Goal: Information Seeking & Learning: Compare options

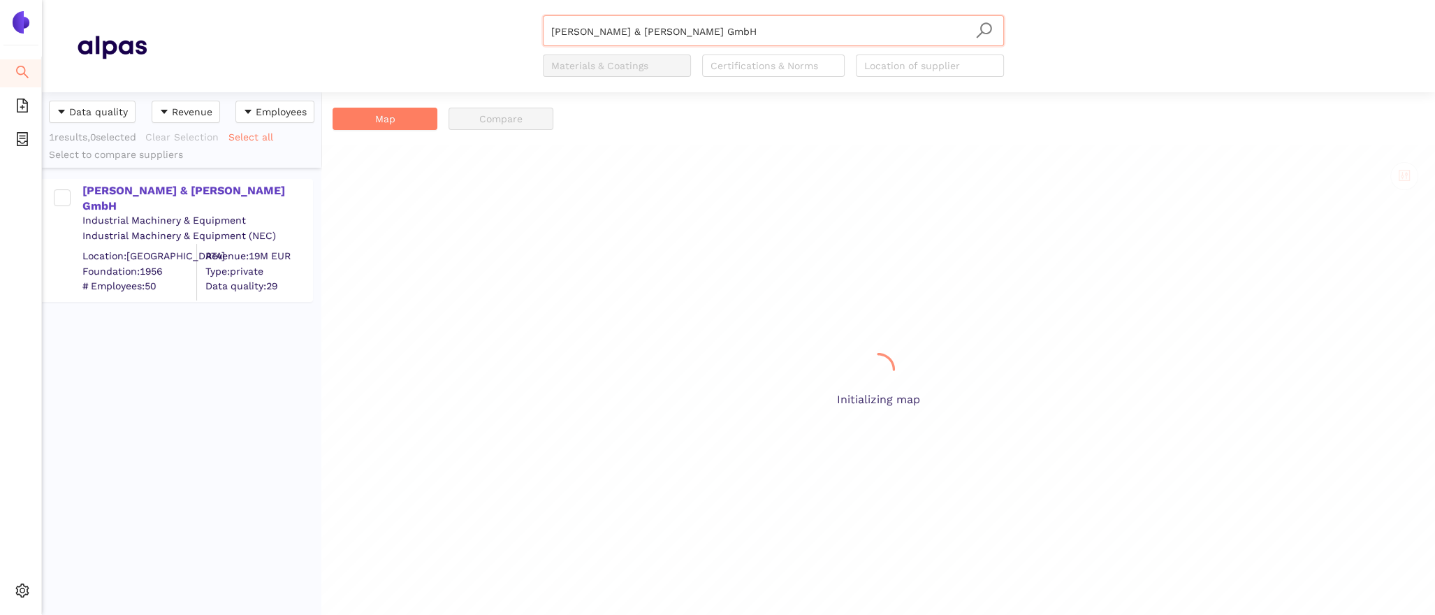
scroll to position [523, 279]
click at [162, 191] on div "[PERSON_NAME] & [PERSON_NAME] GmbH" at bounding box center [196, 198] width 229 height 31
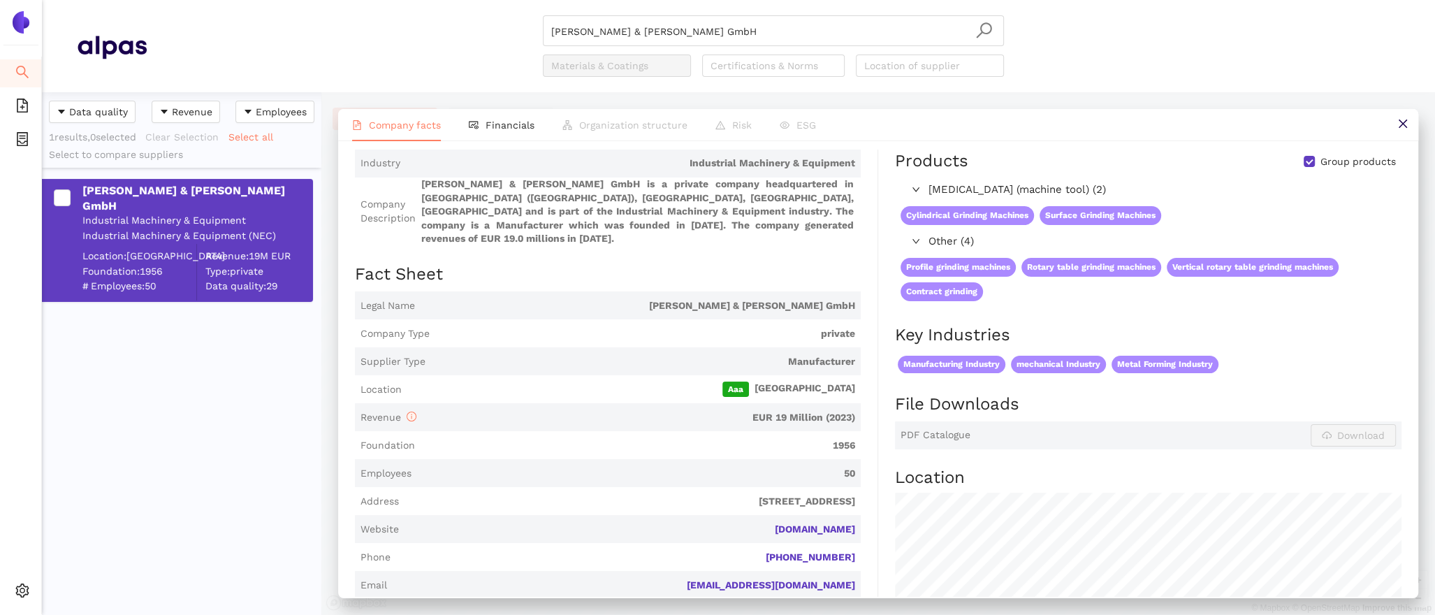
scroll to position [0, 0]
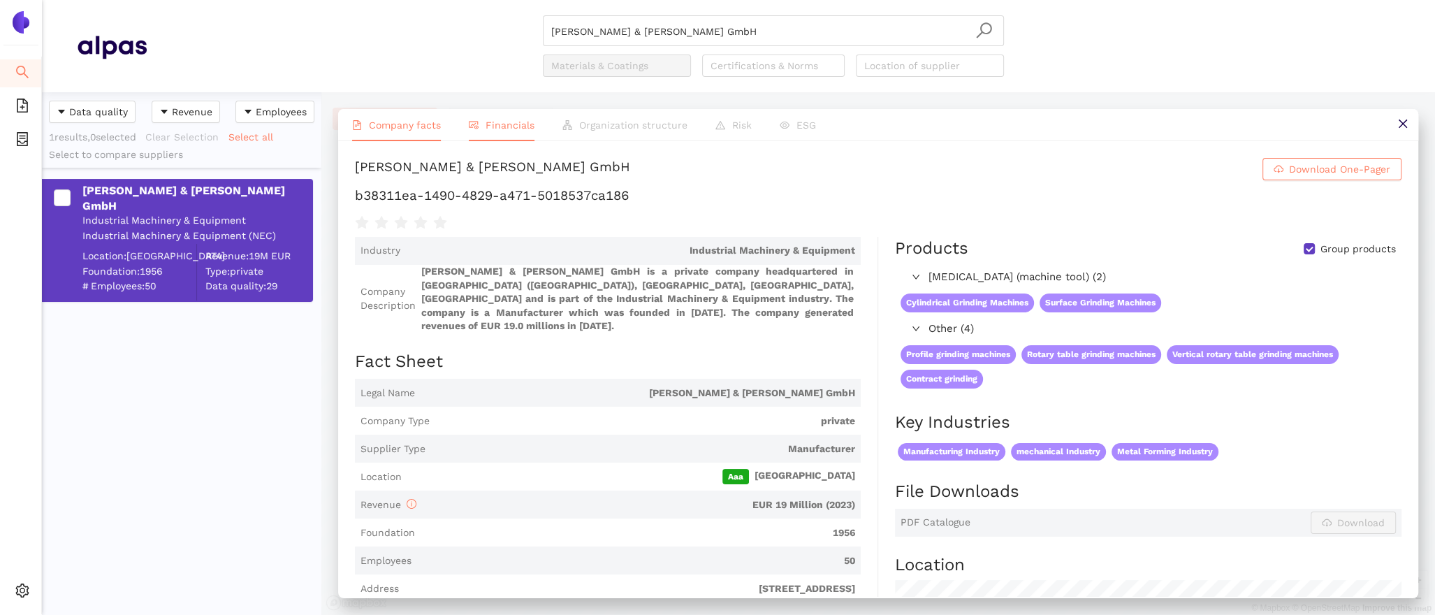
click at [512, 122] on span "Financials" at bounding box center [510, 124] width 49 height 11
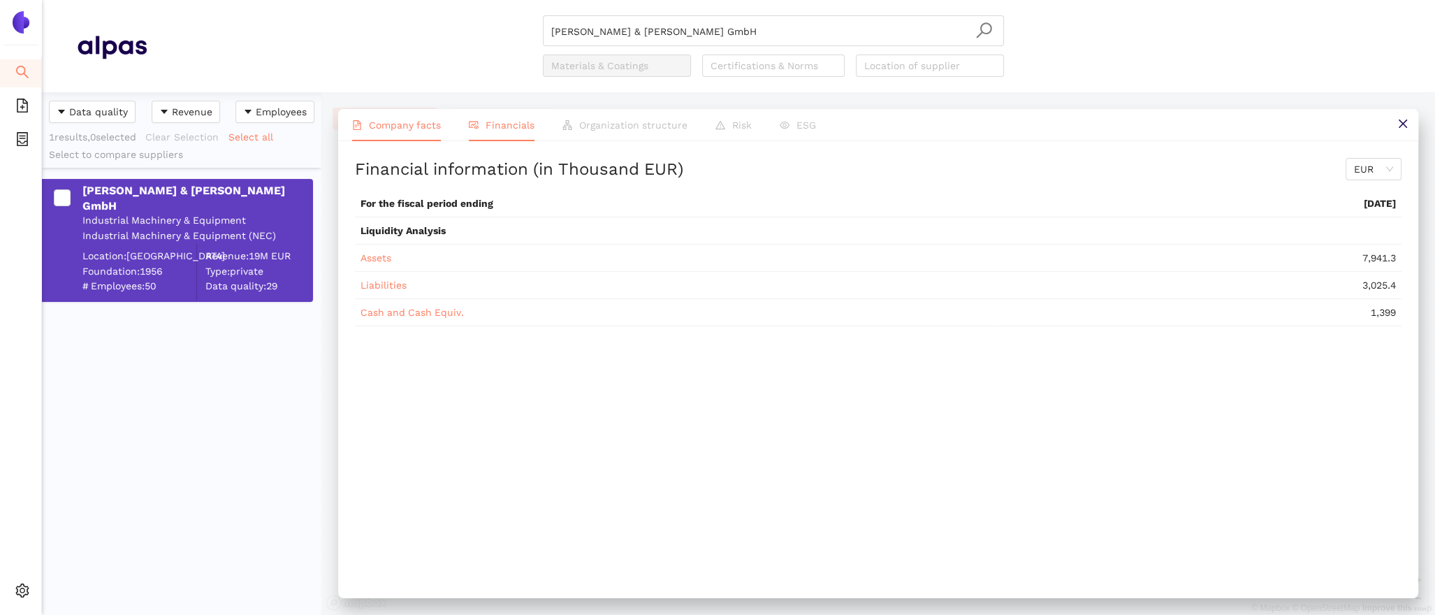
click at [373, 126] on span "Company facts" at bounding box center [405, 124] width 72 height 11
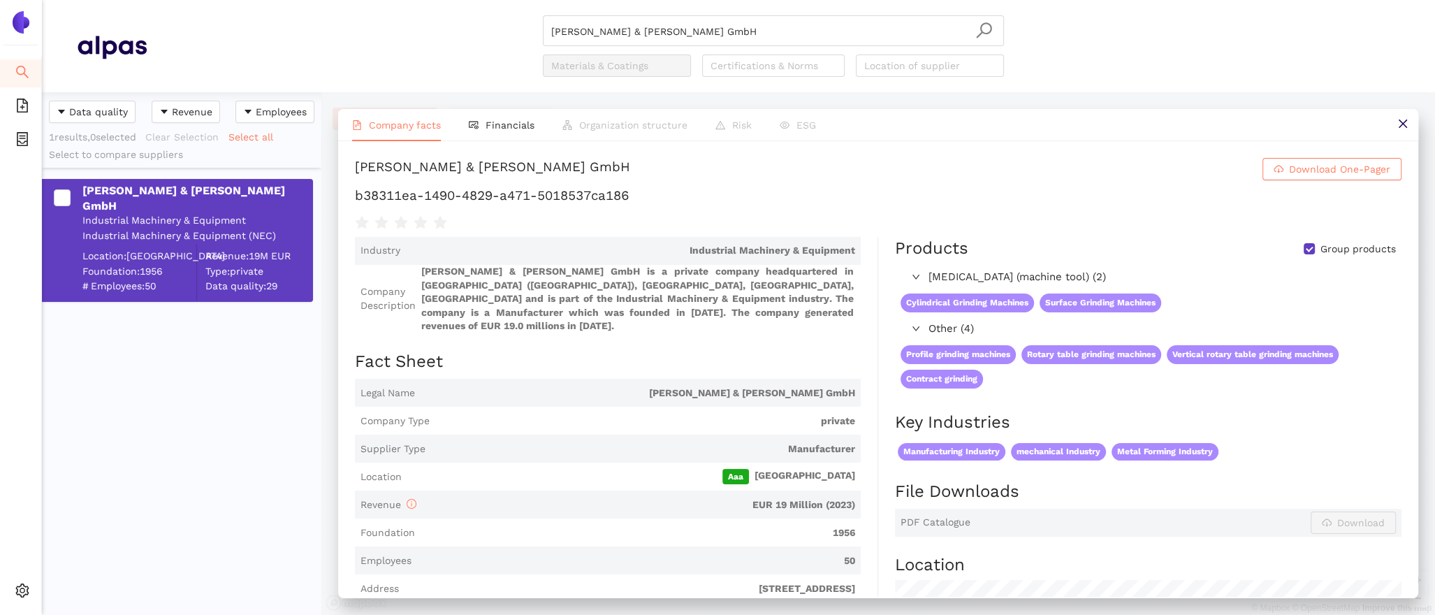
scroll to position [72, 0]
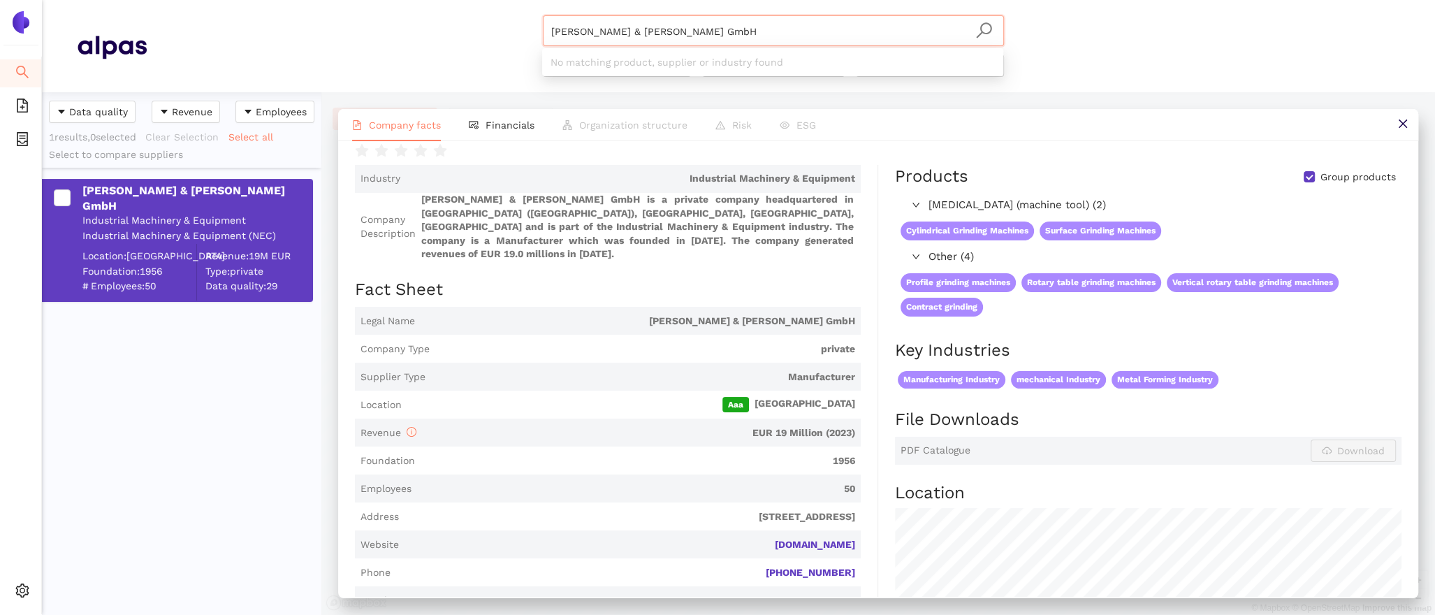
drag, startPoint x: 657, startPoint y: 30, endPoint x: 430, endPoint y: 8, distance: 228.8
click at [451, 10] on header "Geibel & Hotz GmbH Materials & Coatings Certifications & Norms Location of supp…" at bounding box center [738, 46] width 1393 height 92
paste input "WALLRAM Grindtec SRL"
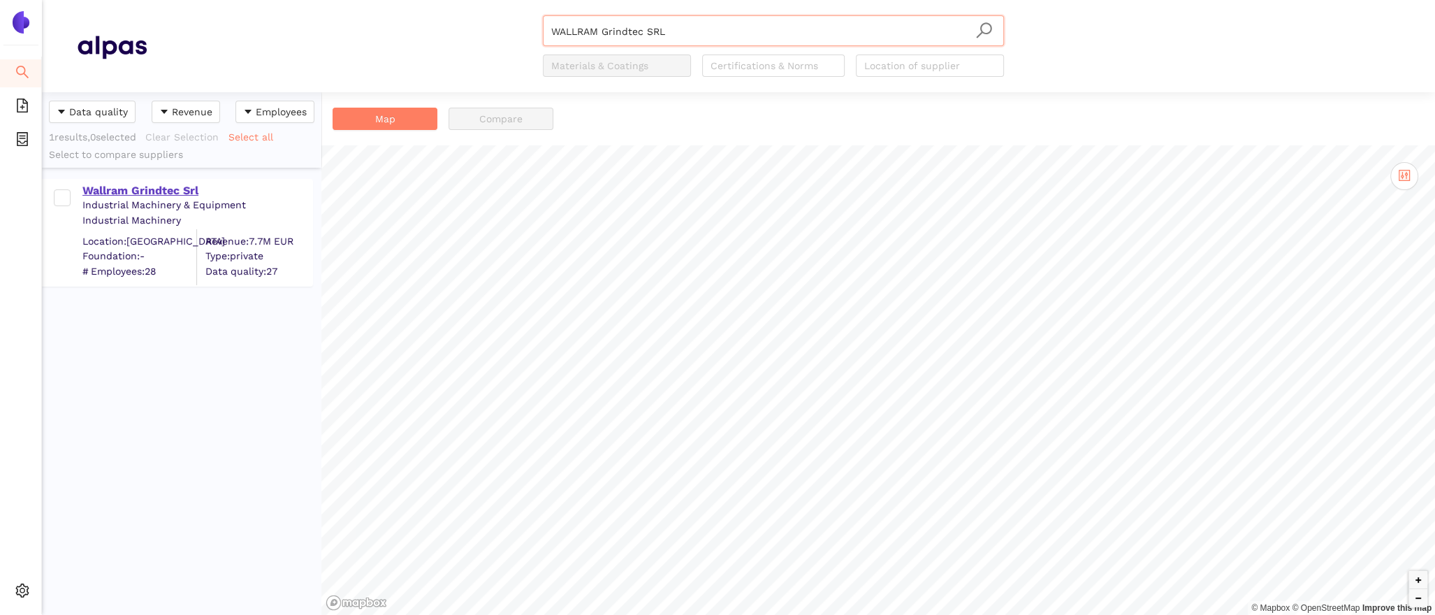
type input "WALLRAM Grindtec SRL"
click at [178, 193] on div "Wallram Grindtec Srl" at bounding box center [196, 190] width 229 height 15
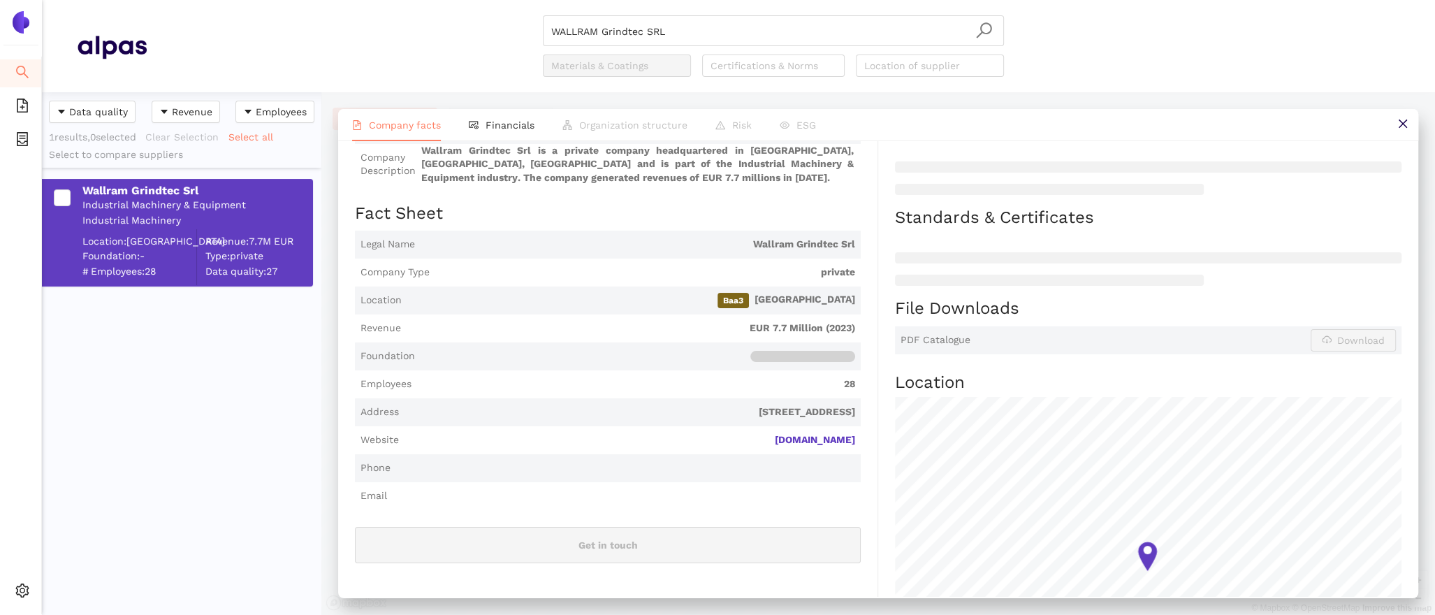
scroll to position [145, 0]
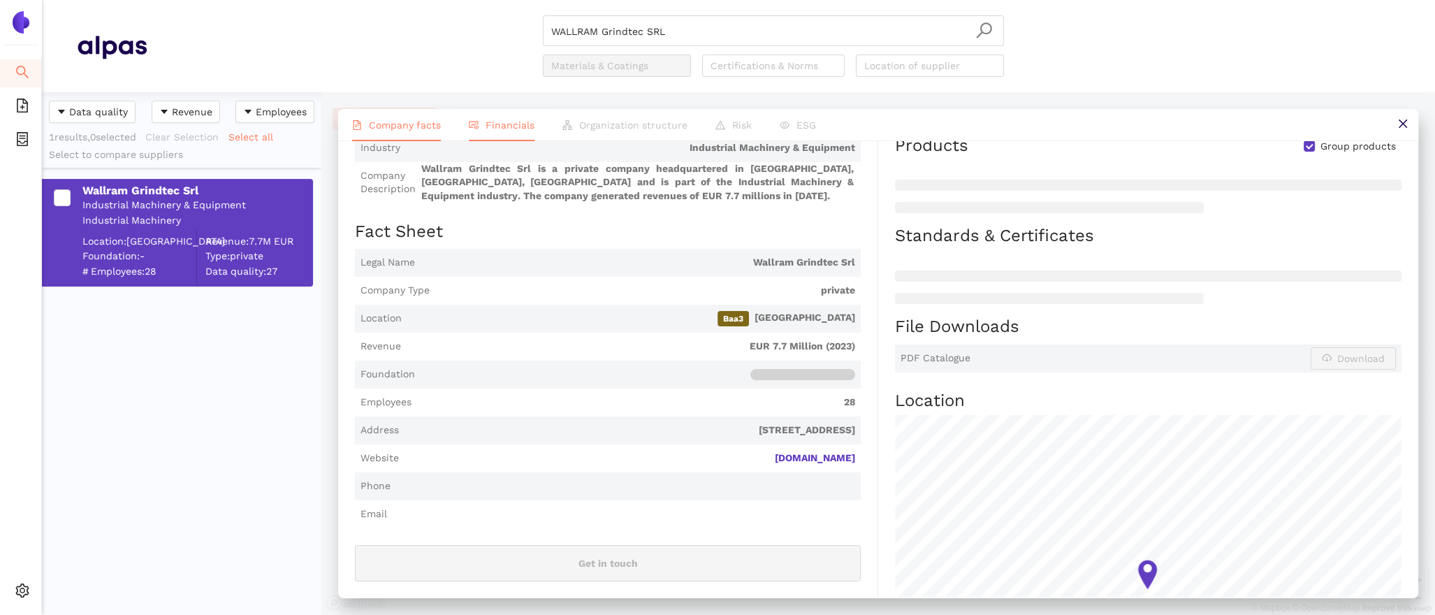
click at [500, 128] on span "Financials" at bounding box center [510, 124] width 49 height 11
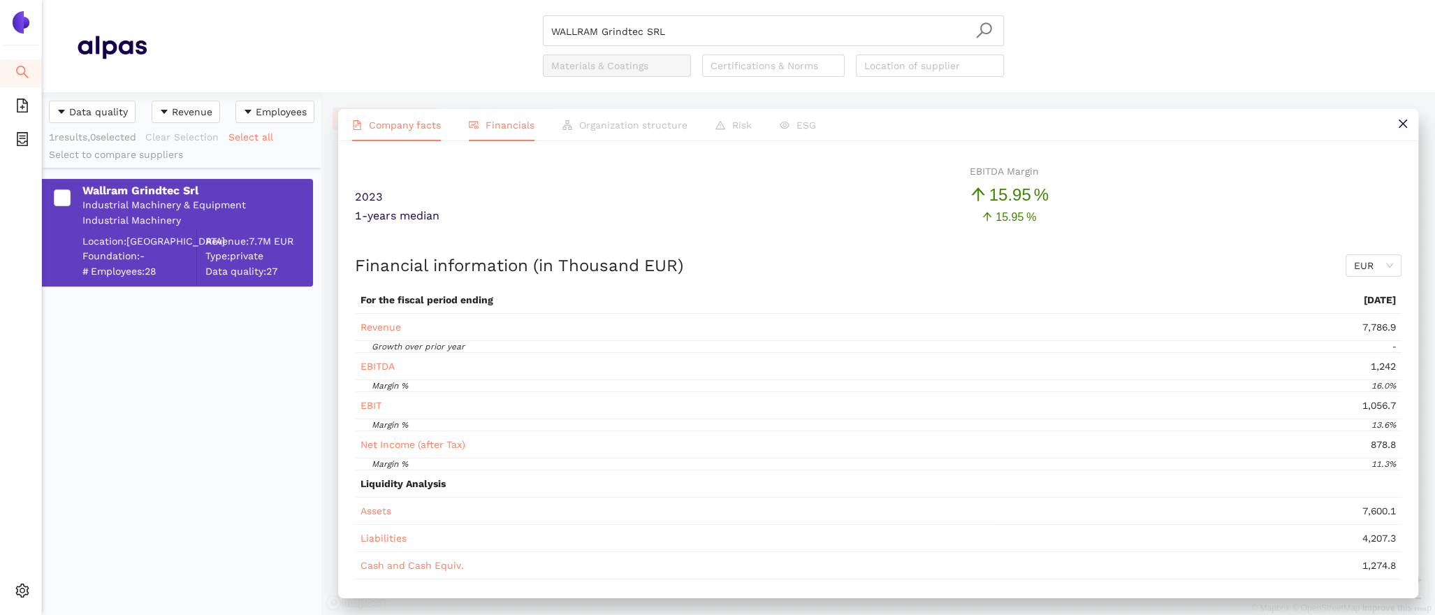
click at [400, 128] on span "Company facts" at bounding box center [405, 124] width 72 height 11
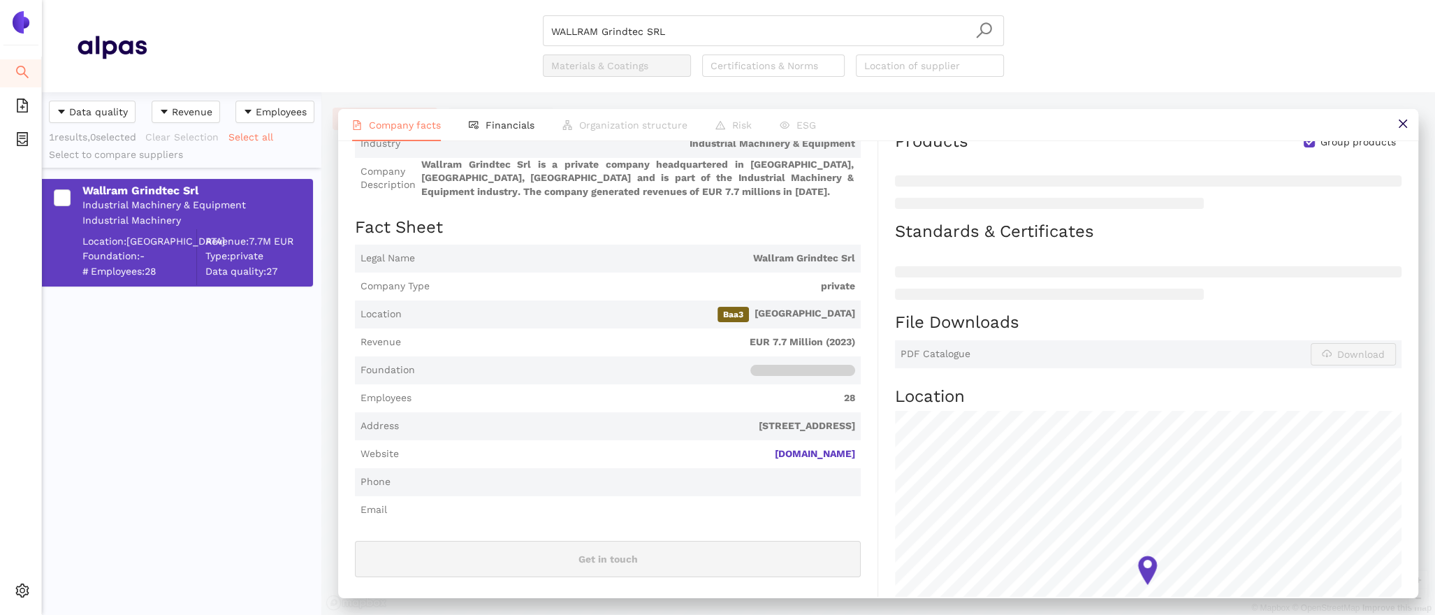
scroll to position [163, 0]
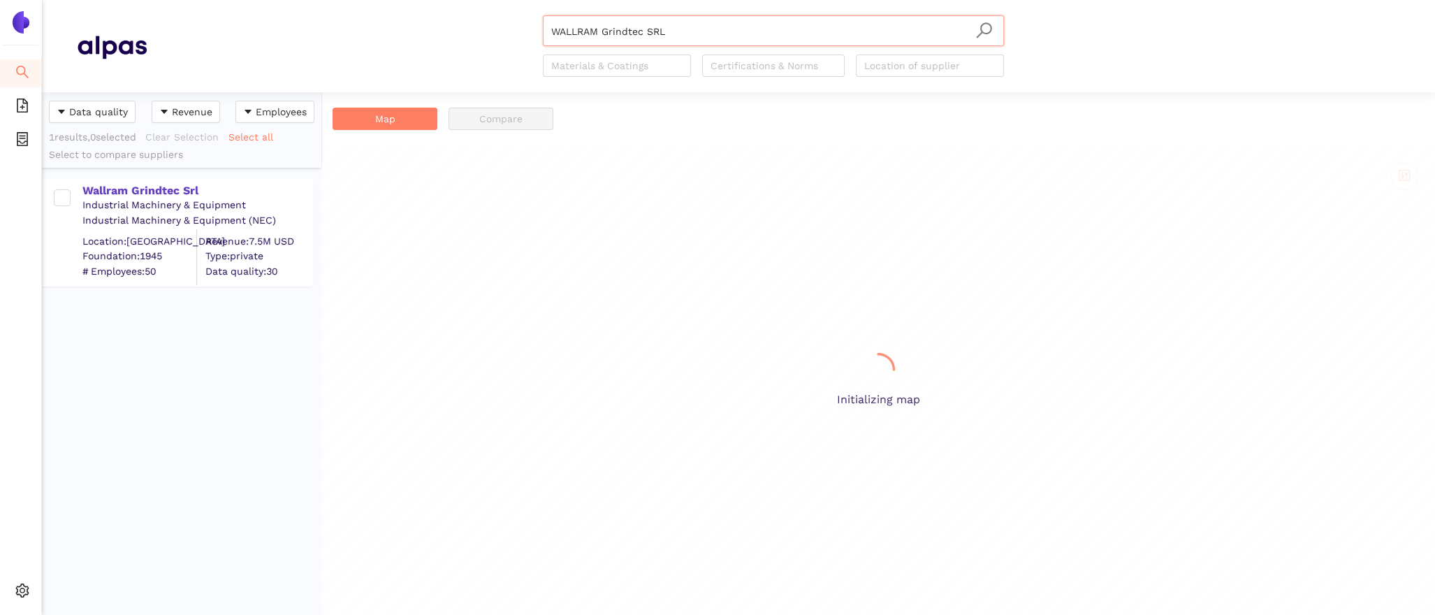
scroll to position [523, 279]
click at [187, 188] on div "Wallram Grindtec Srl" at bounding box center [196, 190] width 229 height 15
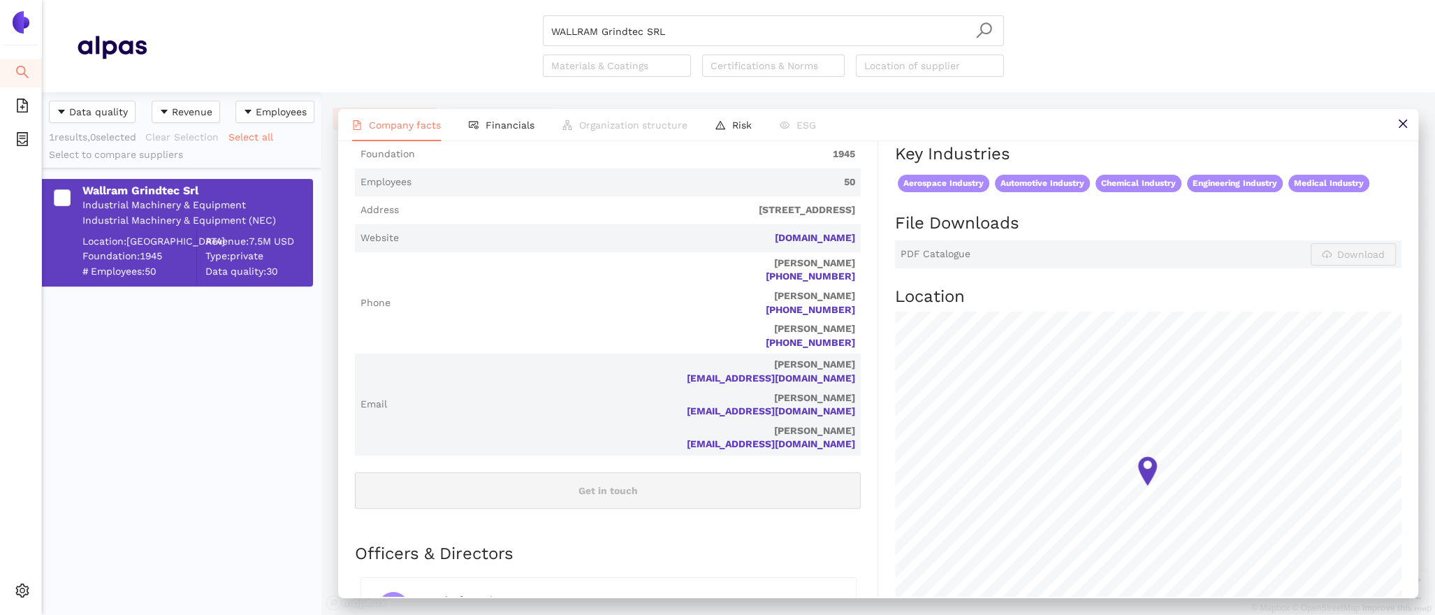
scroll to position [241, 0]
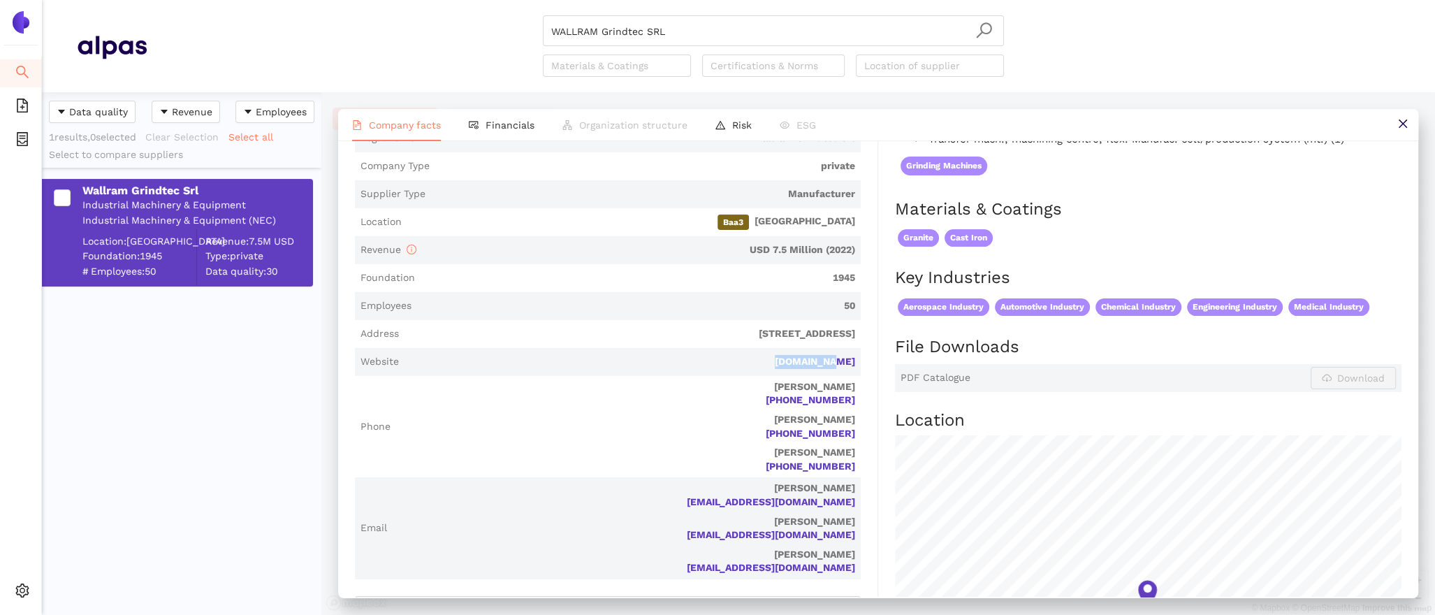
drag, startPoint x: 866, startPoint y: 364, endPoint x: 771, endPoint y: 361, distance: 95.8
click at [771, 361] on div "Industry Industrial Machinery & Equipment Company Description Wallram Grindtec …" at bounding box center [616, 469] width 523 height 947
copy link "lizzini.de"
drag, startPoint x: 729, startPoint y: 36, endPoint x: 427, endPoint y: 6, distance: 304.1
click at [431, 6] on header "WALLRAM Grindtec SRL Materials & Coatings Certifications & Norms Location of su…" at bounding box center [738, 46] width 1393 height 92
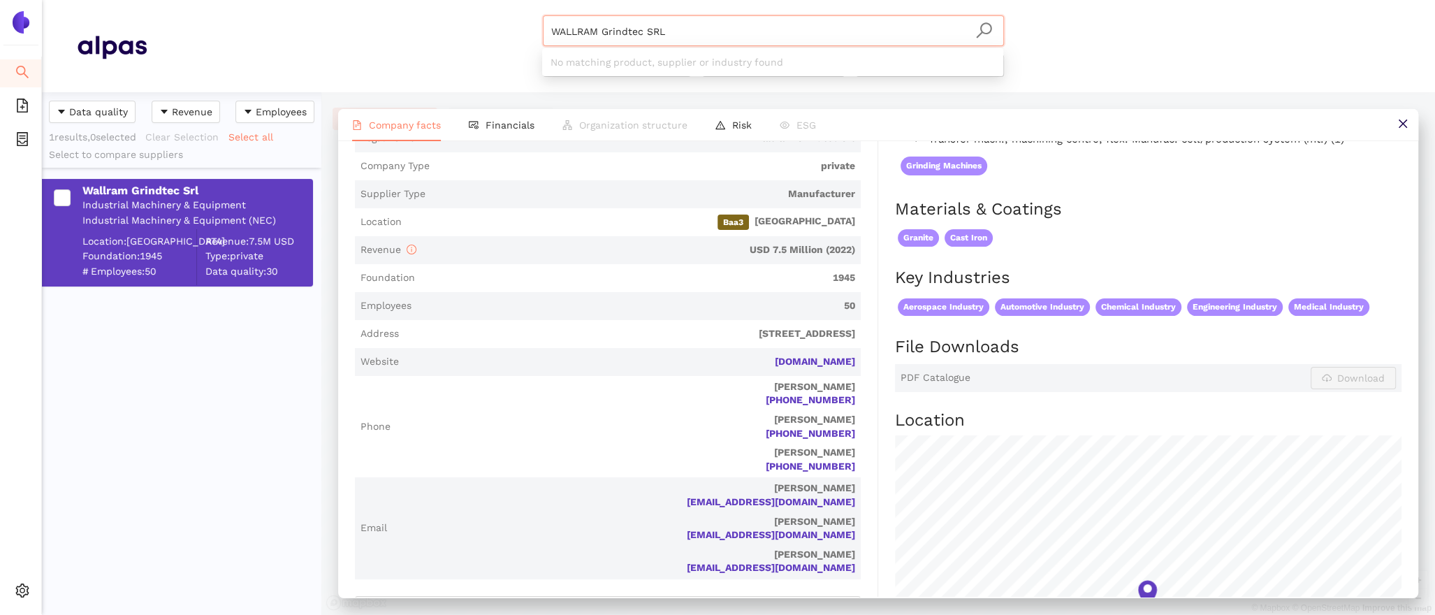
paste input "Fives SAS"
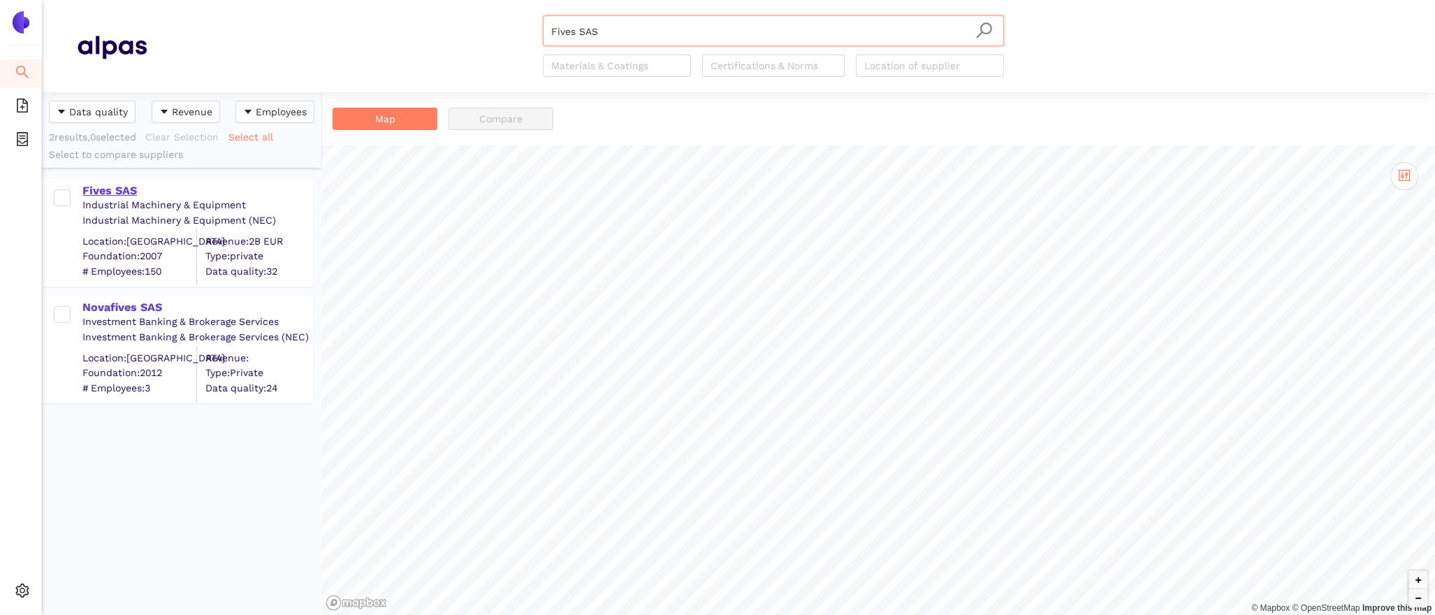
click at [117, 181] on div "Fives SAS" at bounding box center [196, 189] width 229 height 18
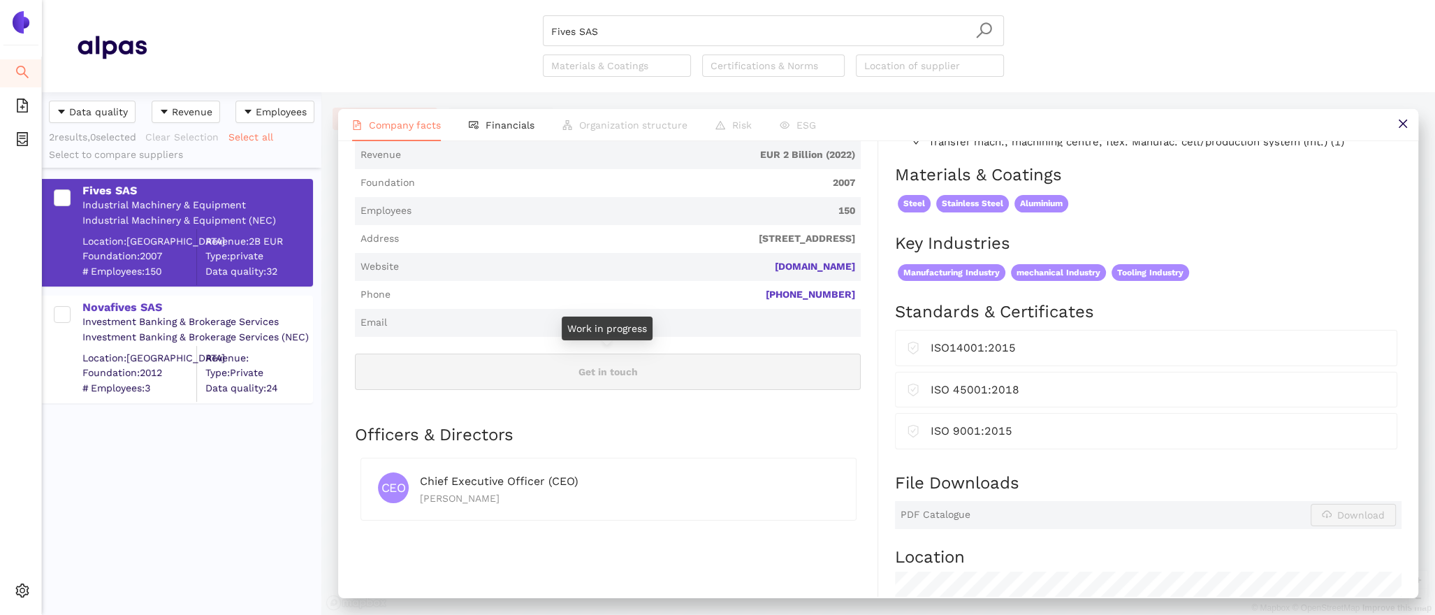
scroll to position [337, 0]
drag, startPoint x: 864, startPoint y: 265, endPoint x: 769, endPoint y: 258, distance: 96.0
click at [769, 259] on div "Industry Industrial Machinery & Equipment Company Description Fives SAS is a pr…" at bounding box center [616, 417] width 523 height 1037
copy link "fivesgroup.com"
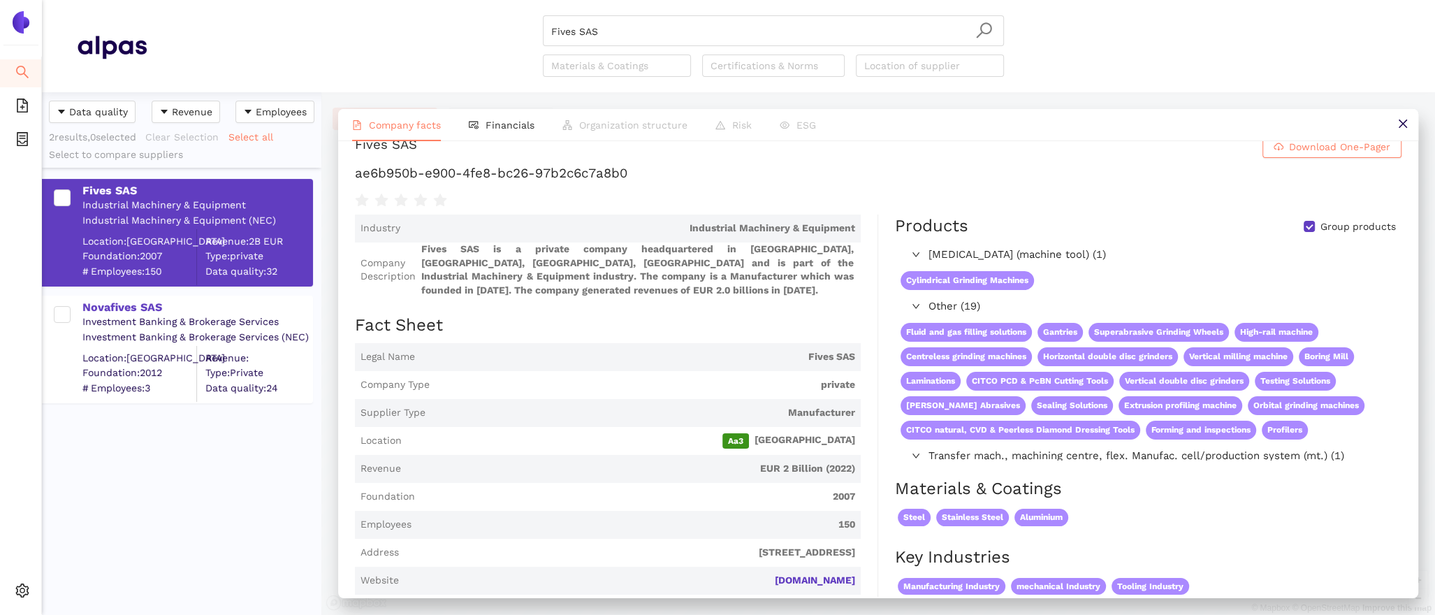
scroll to position [0, 0]
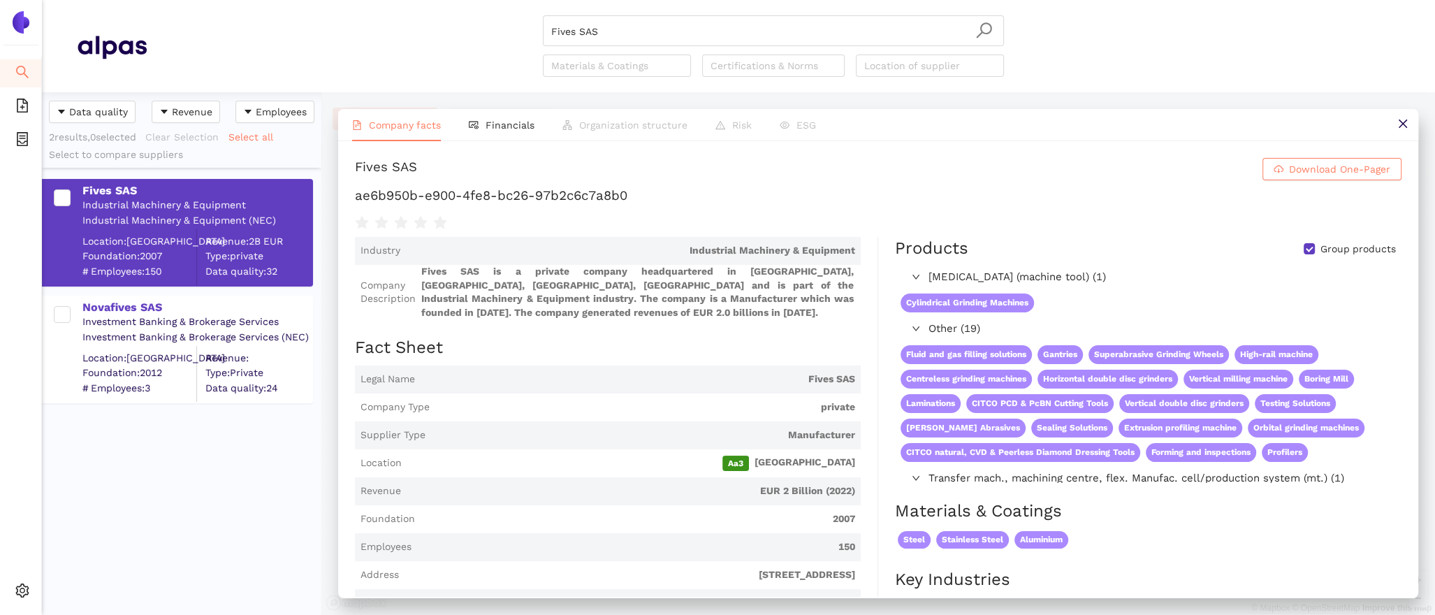
drag, startPoint x: 617, startPoint y: 34, endPoint x: 422, endPoint y: 15, distance: 195.8
click at [422, 15] on div "Fives SAS Materials & Coatings Certifications & Norms Location of supplier" at bounding box center [773, 45] width 1253 height 61
paste input "PARAGON MACHINERY CO., LTD."
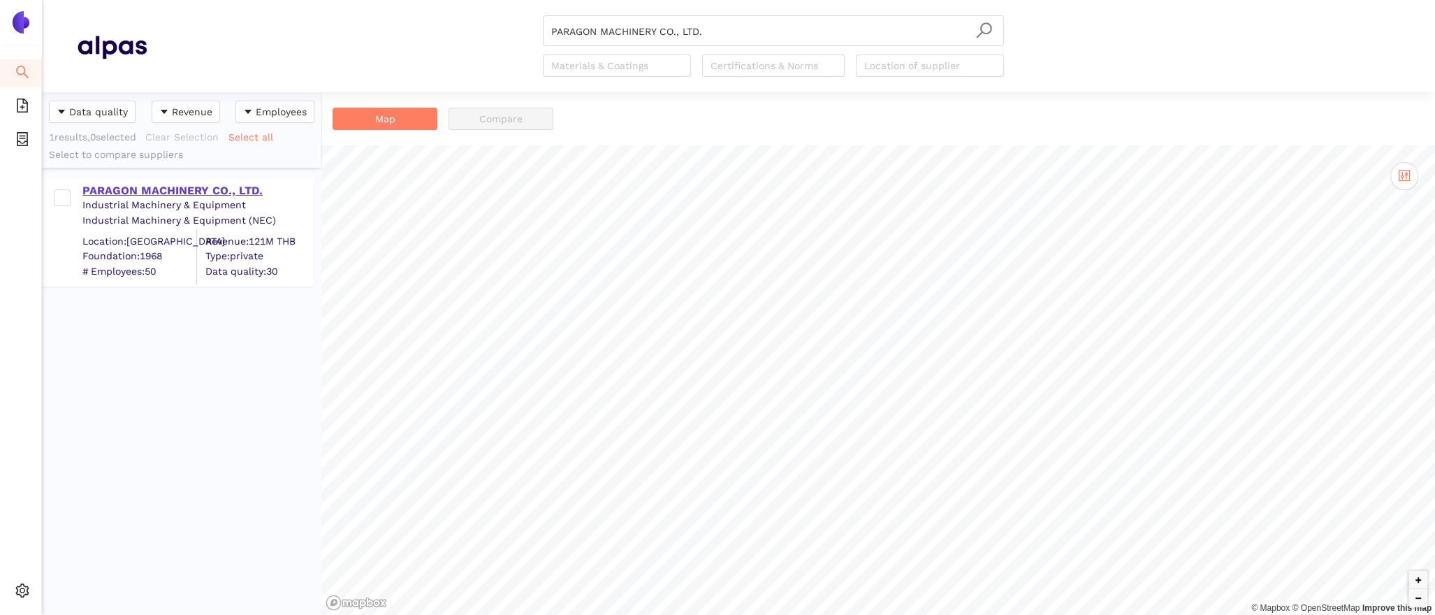
click at [164, 189] on div "PARAGON MACHINERY CO., LTD." at bounding box center [196, 190] width 229 height 15
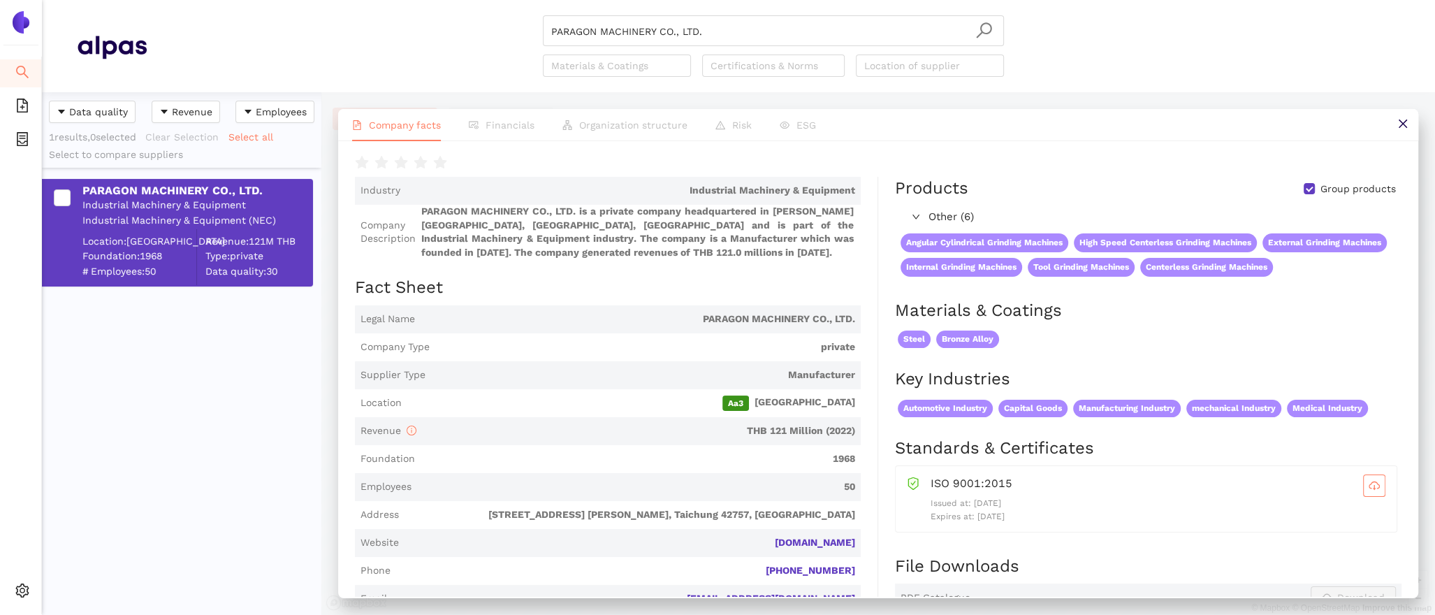
scroll to position [27, 0]
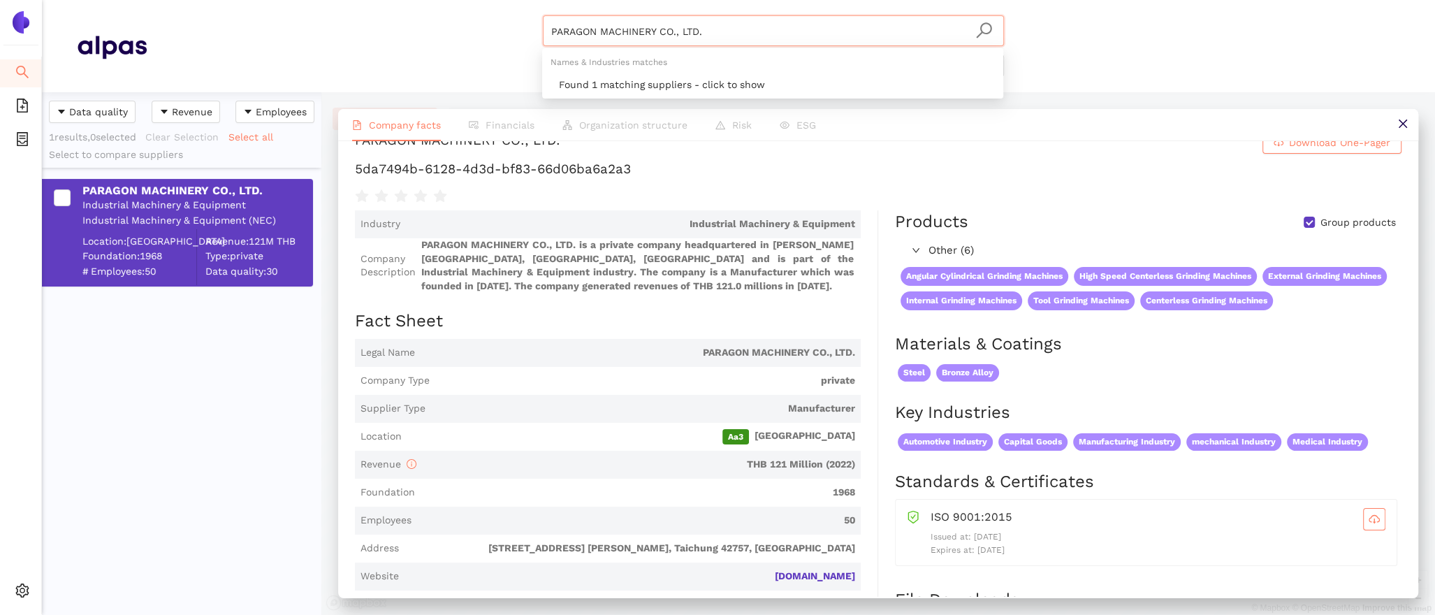
drag, startPoint x: 746, startPoint y: 34, endPoint x: 364, endPoint y: 34, distance: 382.2
click at [372, 34] on div "PARAGON MACHINERY CO., LTD. Materials & Coatings Certifications & Norms Locatio…" at bounding box center [773, 45] width 1253 height 61
paste input "EE-WEE Kaltwalz- und Rohrbearbeitungsmaschinen GmbH"
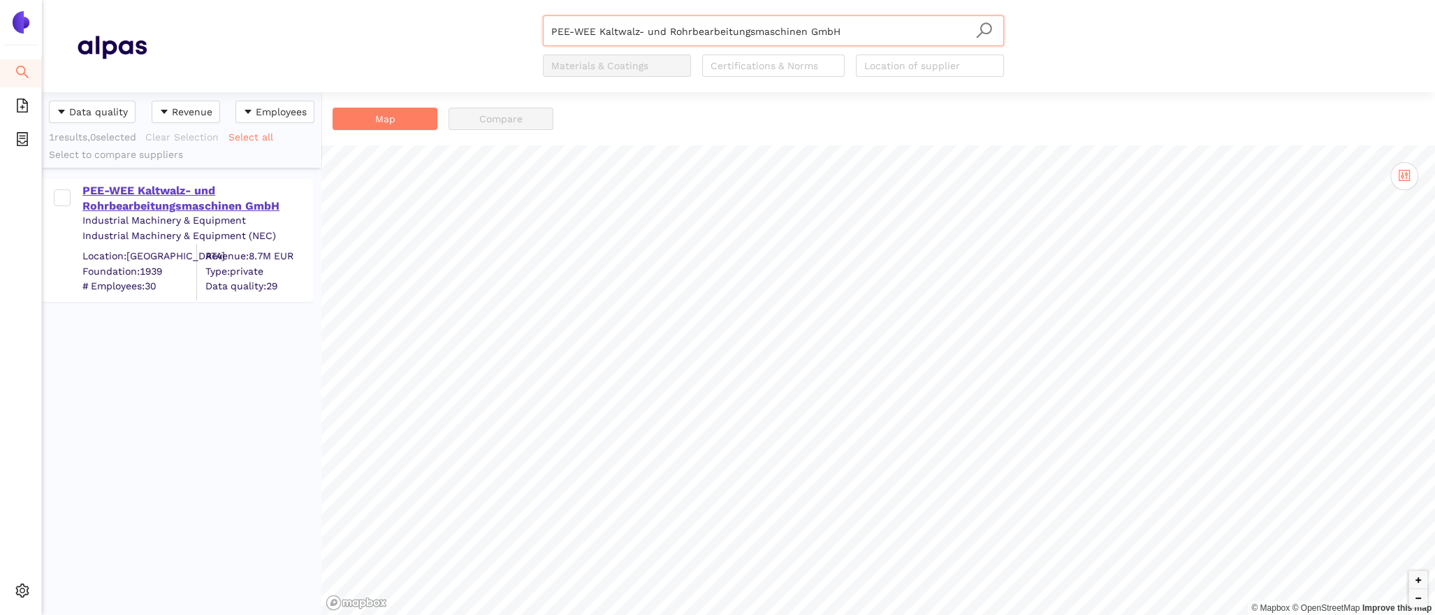
type input "PEE-WEE Kaltwalz- und Rohrbearbeitungsmaschinen GmbH"
click at [180, 191] on div "PEE-WEE Kaltwalz- und Rohrbearbeitungsmaschinen GmbH" at bounding box center [196, 198] width 229 height 31
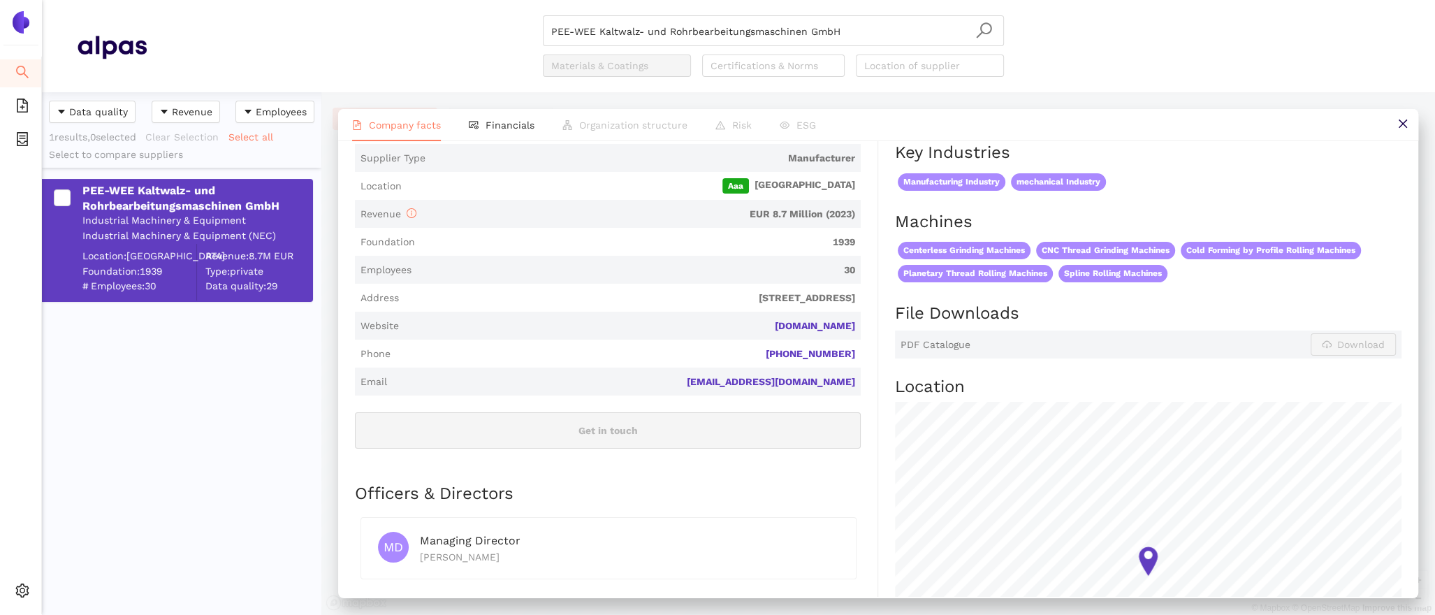
scroll to position [372, 0]
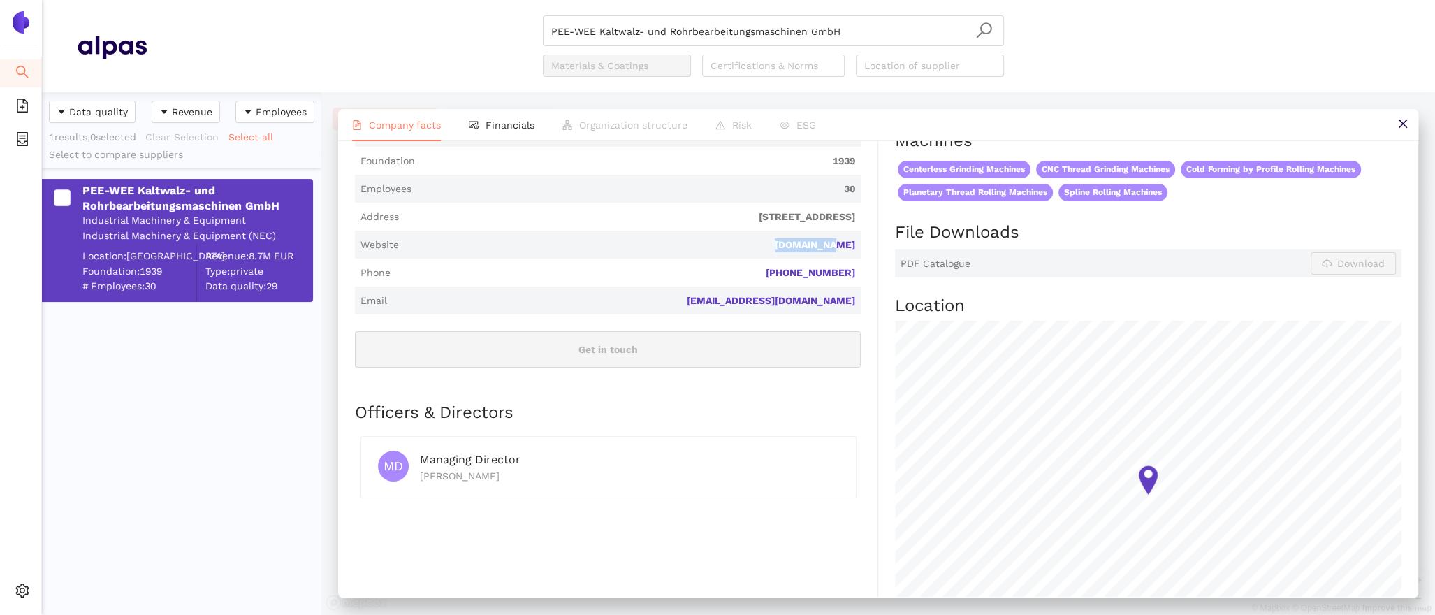
drag, startPoint x: 871, startPoint y: 231, endPoint x: 795, endPoint y: 228, distance: 76.2
click at [795, 228] on div "Industry Industrial Machinery & Equipment Company Description PEE-WEE Kaltwalz-…" at bounding box center [616, 438] width 523 height 1147
copy link "pee-wee.de"
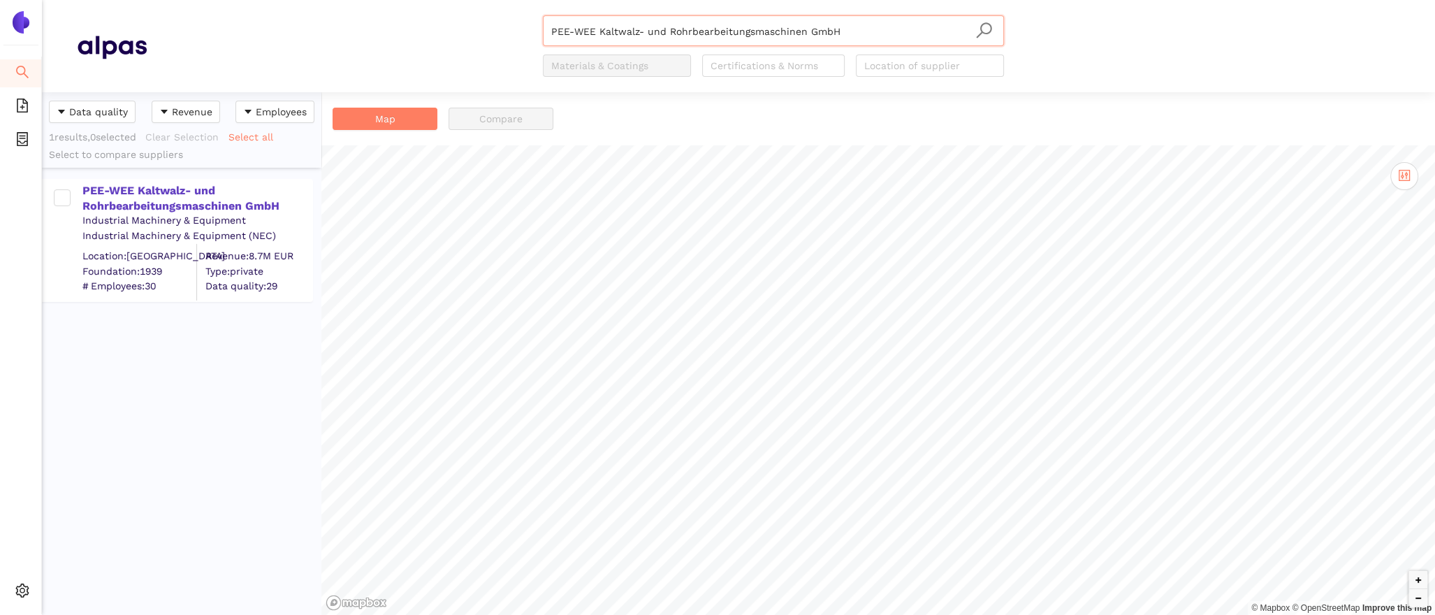
scroll to position [523, 279]
drag, startPoint x: 881, startPoint y: 41, endPoint x: 431, endPoint y: 19, distance: 450.5
click at [443, 20] on div "PEE-WEE Kaltwalz- und Rohrbearbeitungsmaschinen GmbH Materials & Coatings Certi…" at bounding box center [773, 45] width 1253 height 61
paste input "TOS Hostivař s.r.o."
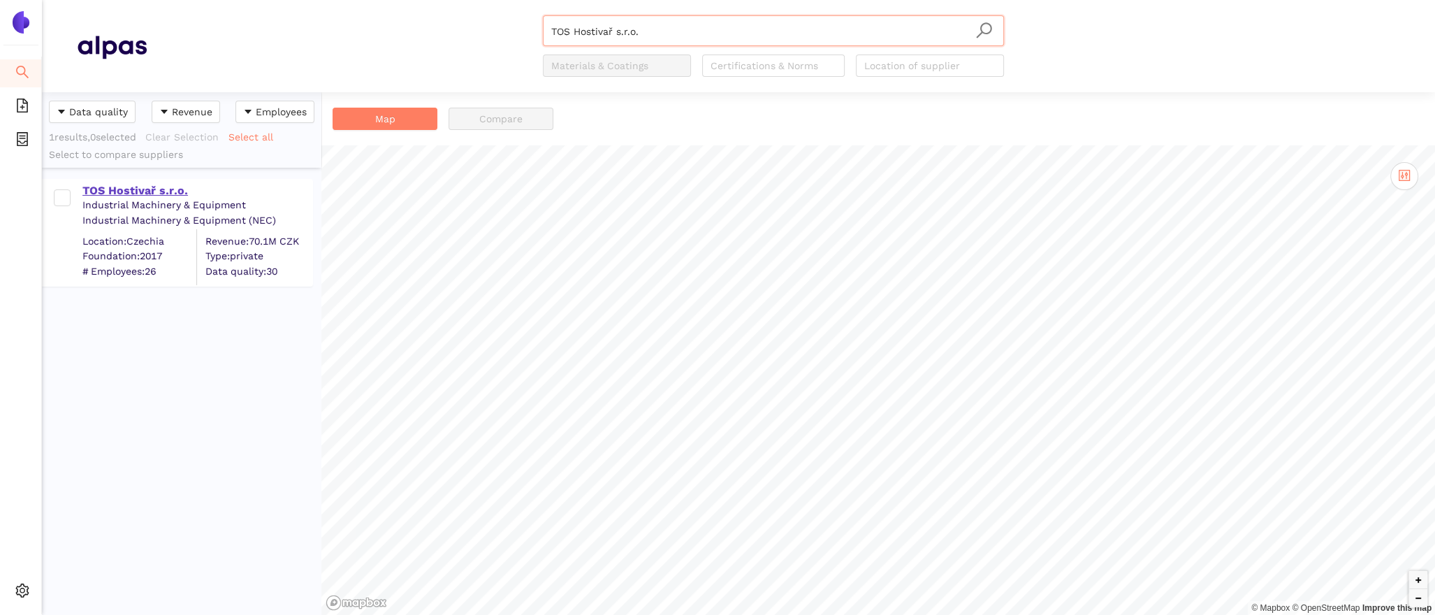
click at [119, 187] on div "TOS Hostivař s.r.o." at bounding box center [196, 190] width 229 height 15
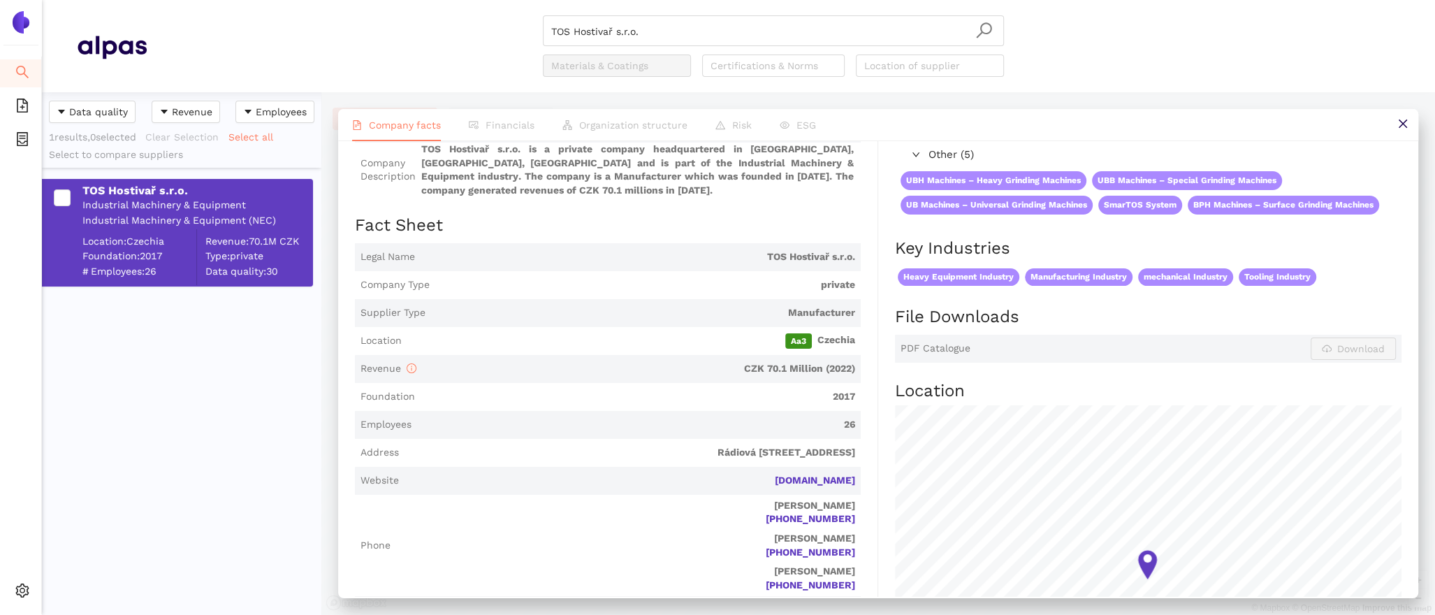
scroll to position [286, 0]
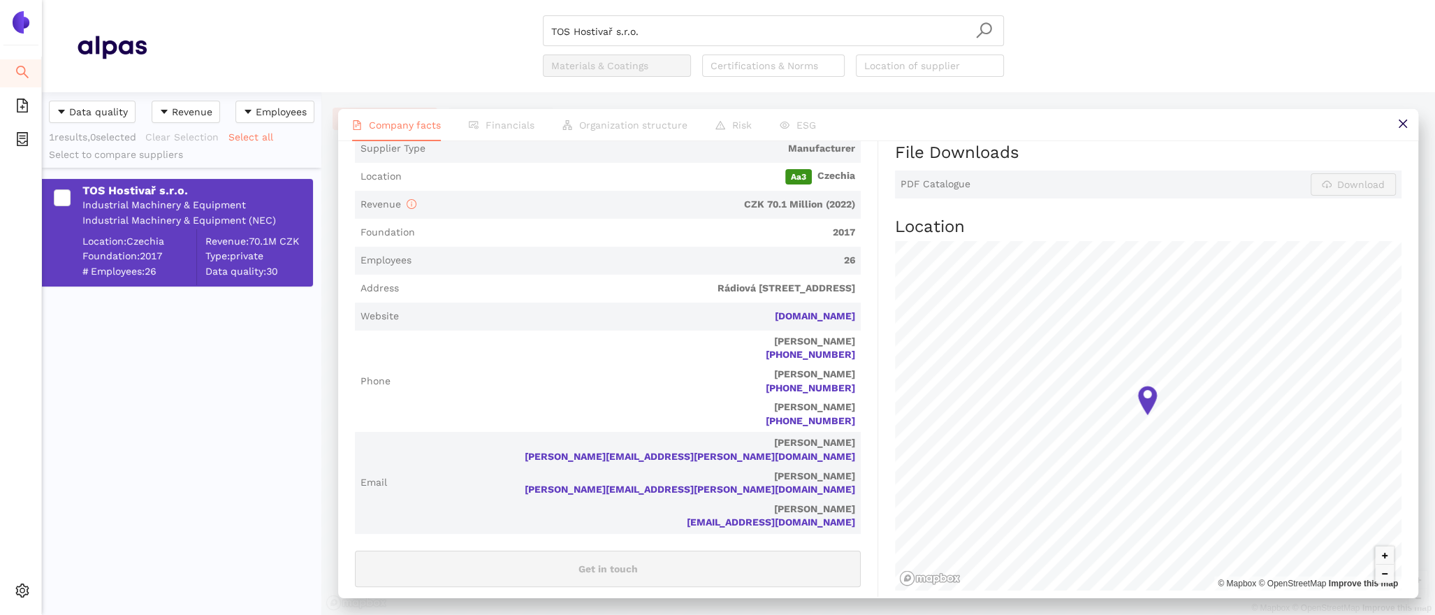
drag, startPoint x: 870, startPoint y: 311, endPoint x: 755, endPoint y: 307, distance: 115.3
click at [755, 308] on div "Industry Industrial Machinery & Equipment Company Description TOS Hostivař s.r.…" at bounding box center [616, 441] width 523 height 982
copy link "toshostivar.cz"
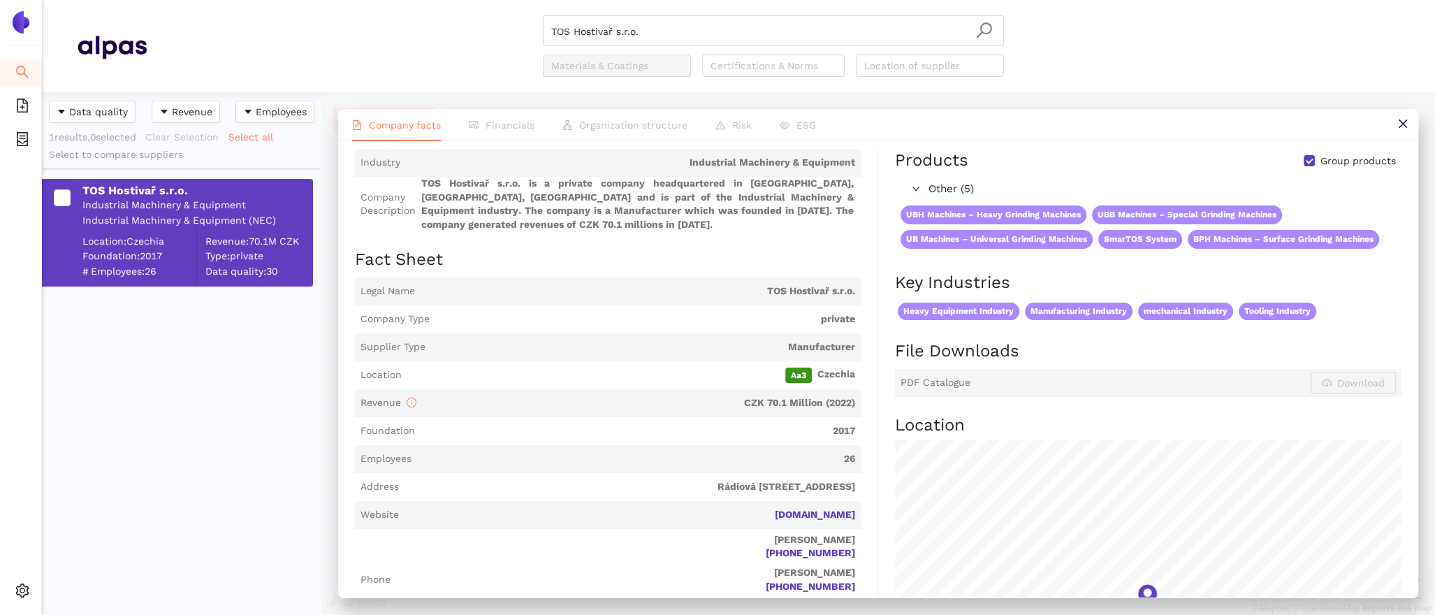
scroll to position [0, 0]
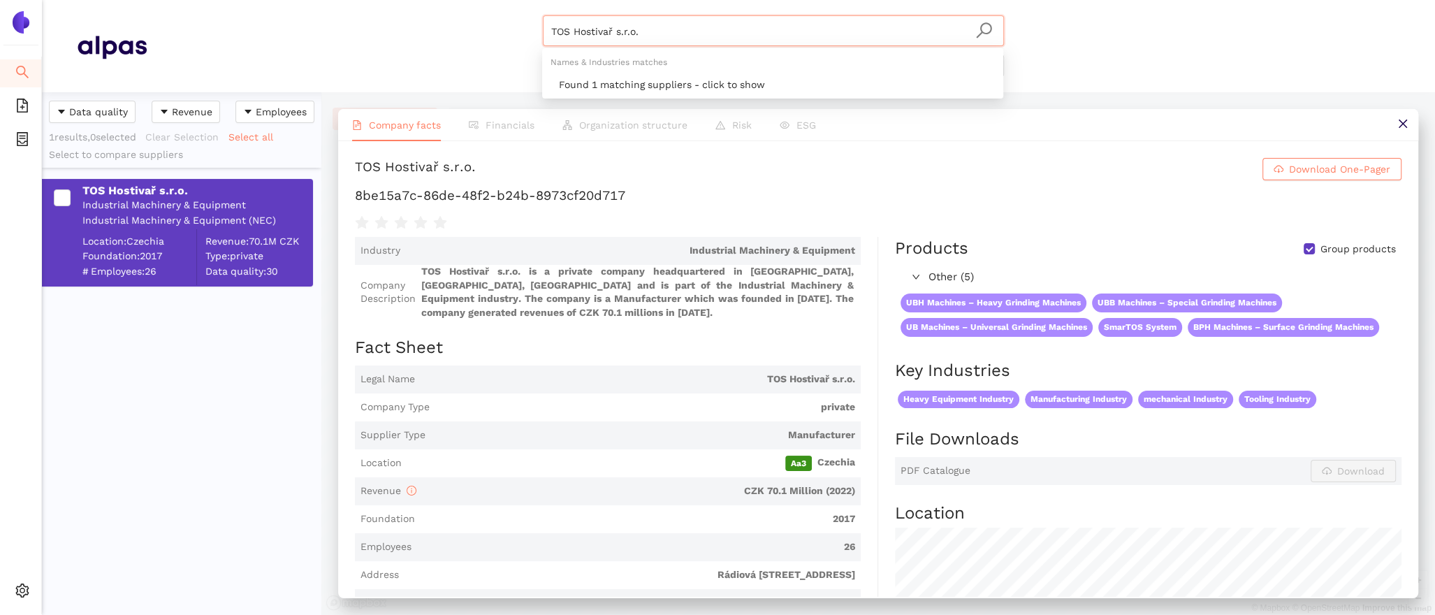
drag, startPoint x: 647, startPoint y: 33, endPoint x: 471, endPoint y: 24, distance: 176.3
click at [477, 24] on div "TOS Hostivař s.r.o. Materials & Coatings Certifications & Norms Location of sup…" at bounding box center [773, 45] width 1253 height 61
paste input "SLR Maschinen GmbH"
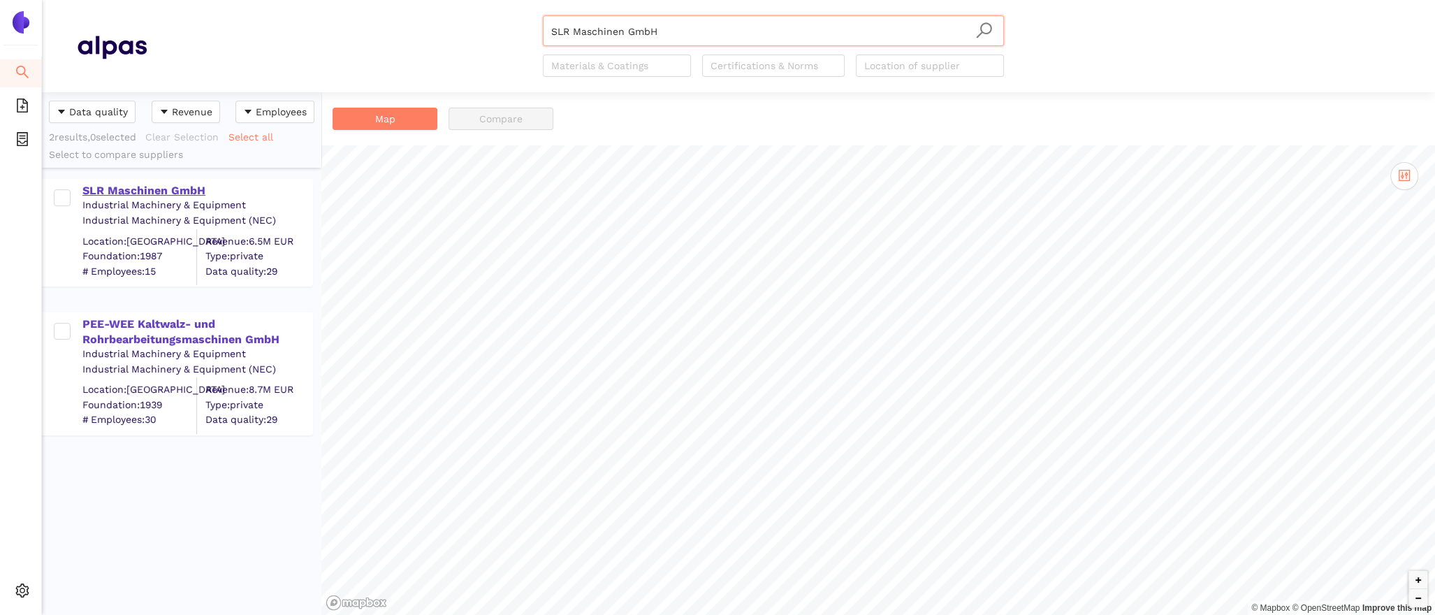
click at [144, 189] on div "SLR Maschinen GmbH" at bounding box center [196, 190] width 229 height 15
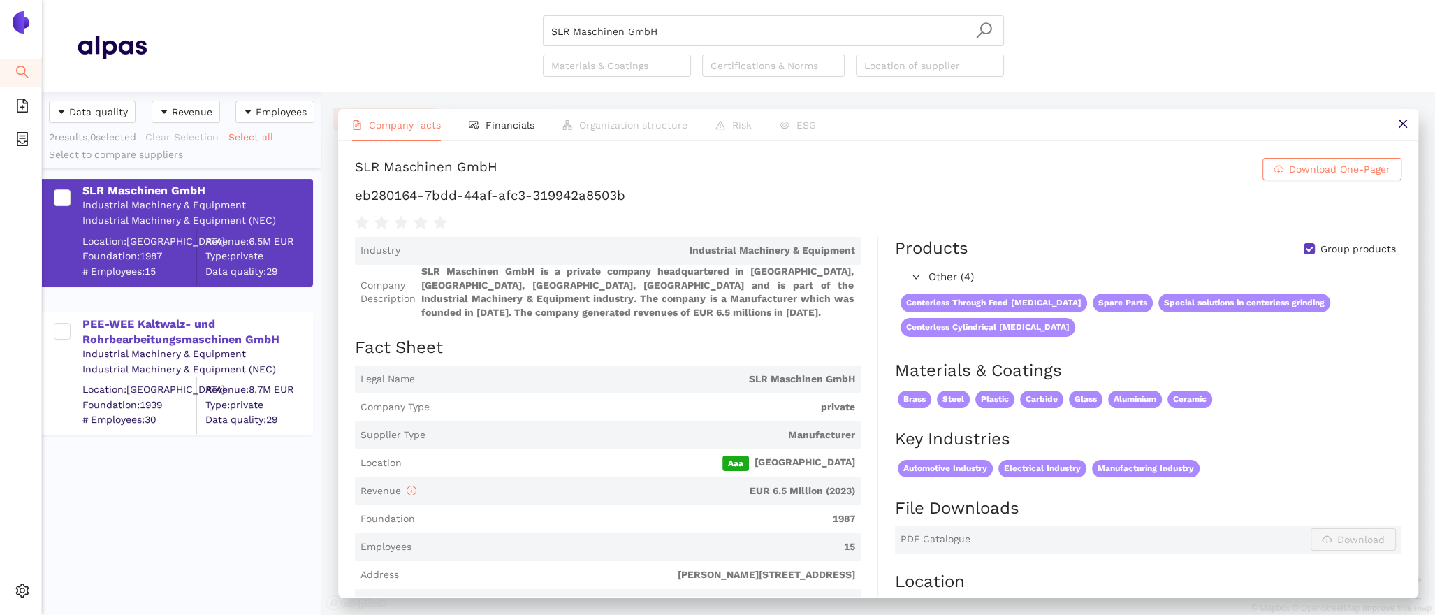
scroll to position [206, 0]
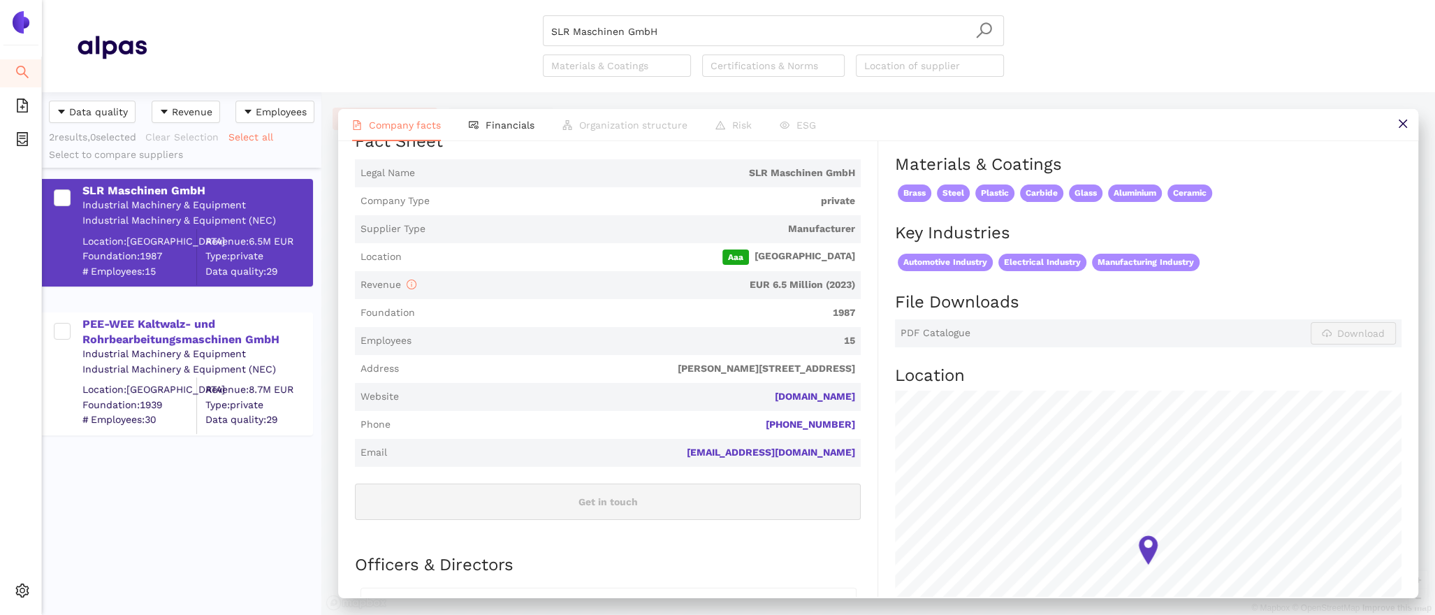
drag, startPoint x: 861, startPoint y: 401, endPoint x: 742, endPoint y: 395, distance: 119.6
click at [742, 396] on div "Industry Industrial Machinery & Equipment Company Description SLR Maschinen Gmb…" at bounding box center [616, 556] width 523 height 1051
copy link "slr-maschinen.de"
drag, startPoint x: 678, startPoint y: 24, endPoint x: 478, endPoint y: -5, distance: 201.9
click at [478, 0] on html "Search eSourcing Templates eSourcing Projects Settings SLR Maschinen GmbH Mater…" at bounding box center [717, 307] width 1435 height 615
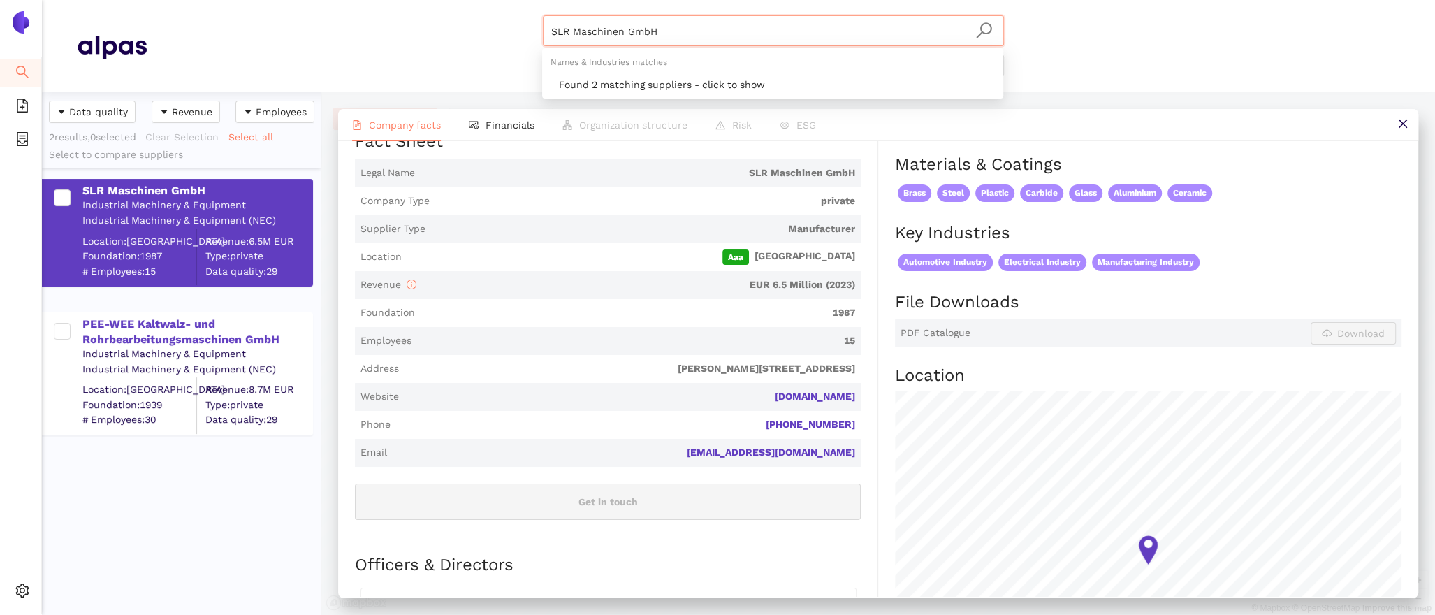
drag, startPoint x: 657, startPoint y: 34, endPoint x: 463, endPoint y: 20, distance: 194.7
click at [468, 20] on div "SLR Maschinen GmbH Materials & Coatings Certifications & Norms Location of supp…" at bounding box center [773, 45] width 1253 height 61
paste input "Total Grinding Solutions Inc."
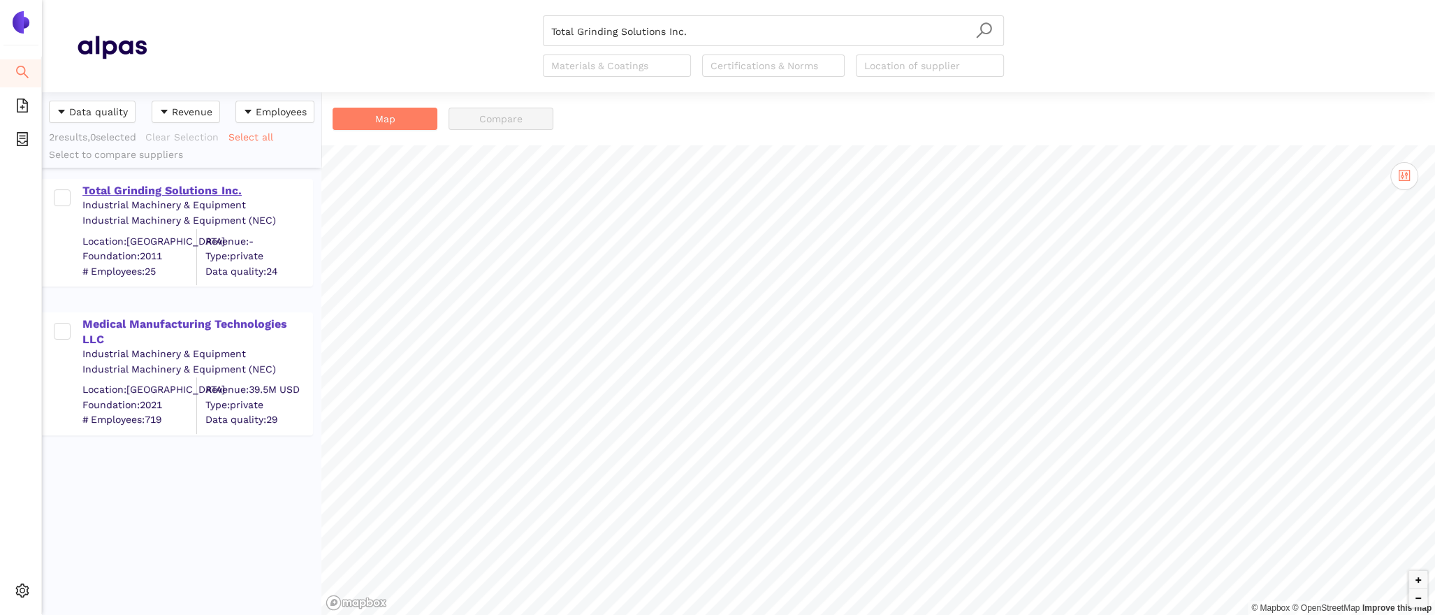
click at [198, 189] on div "Total Grinding Solutions Inc." at bounding box center [196, 190] width 229 height 15
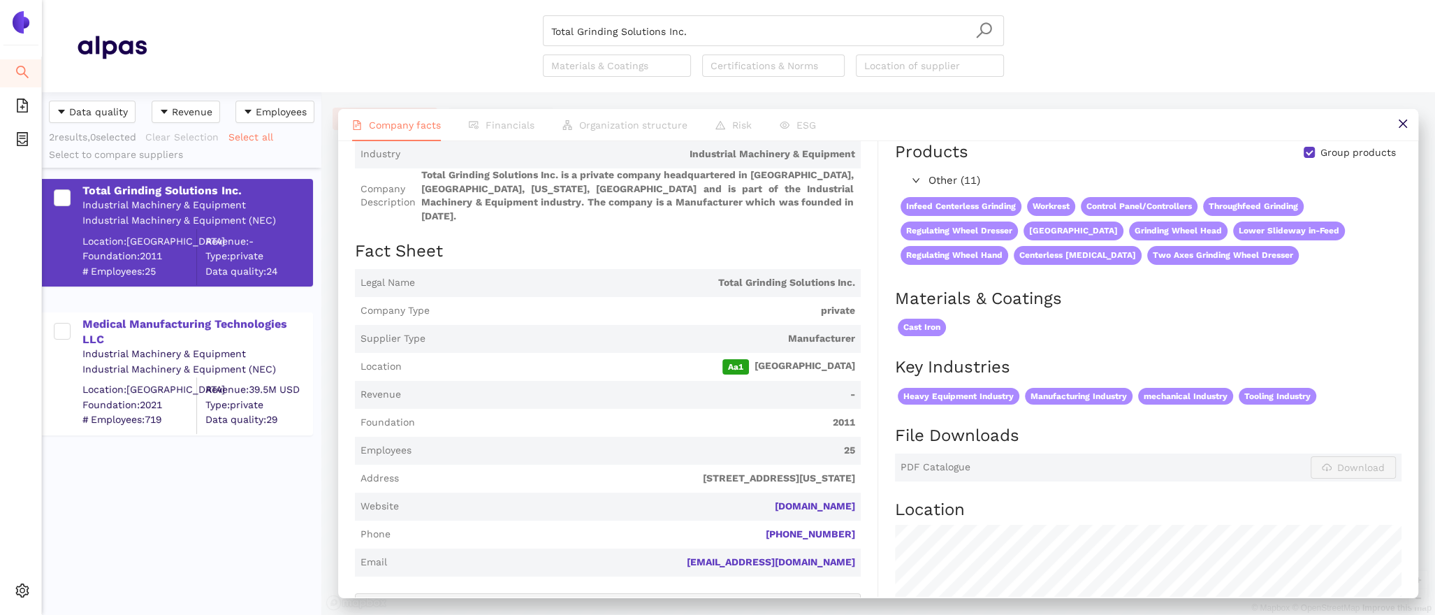
scroll to position [256, 0]
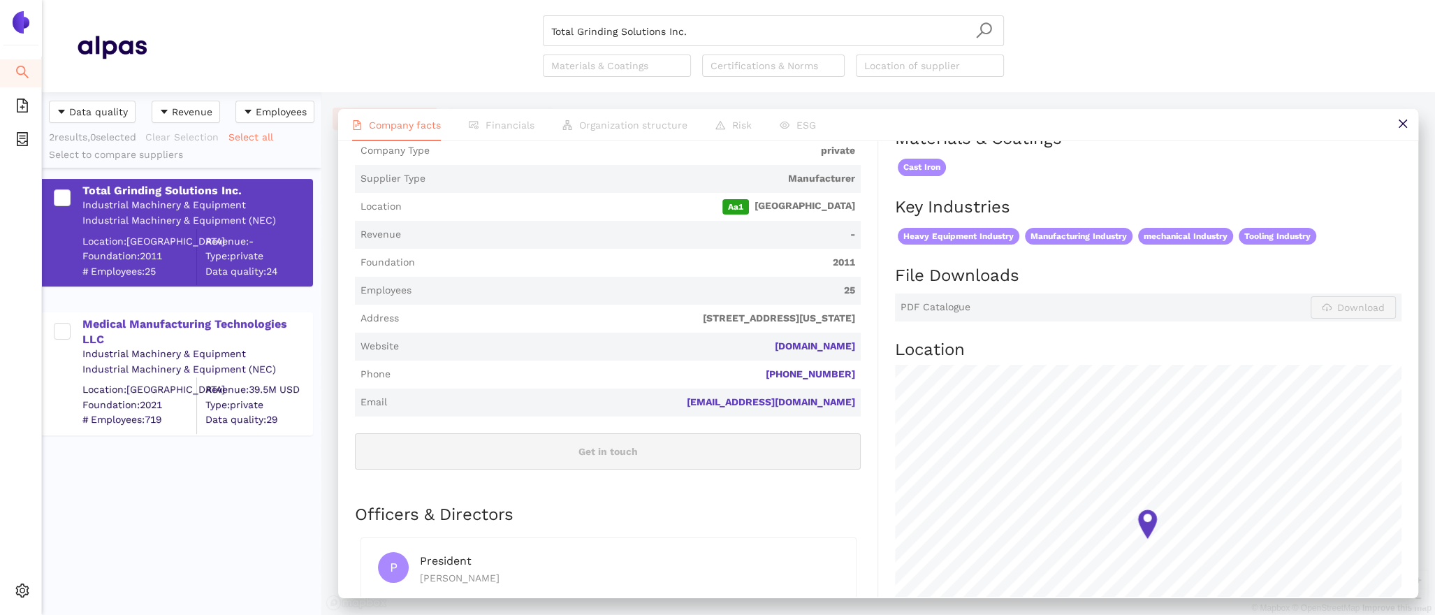
drag, startPoint x: 870, startPoint y: 334, endPoint x: 708, endPoint y: 328, distance: 162.2
click at [708, 328] on div "Industry Industrial Machinery & Equipment Company Description Total Grinding So…" at bounding box center [616, 355] width 523 height 750
copy link "totalgrindingsolutions.com"
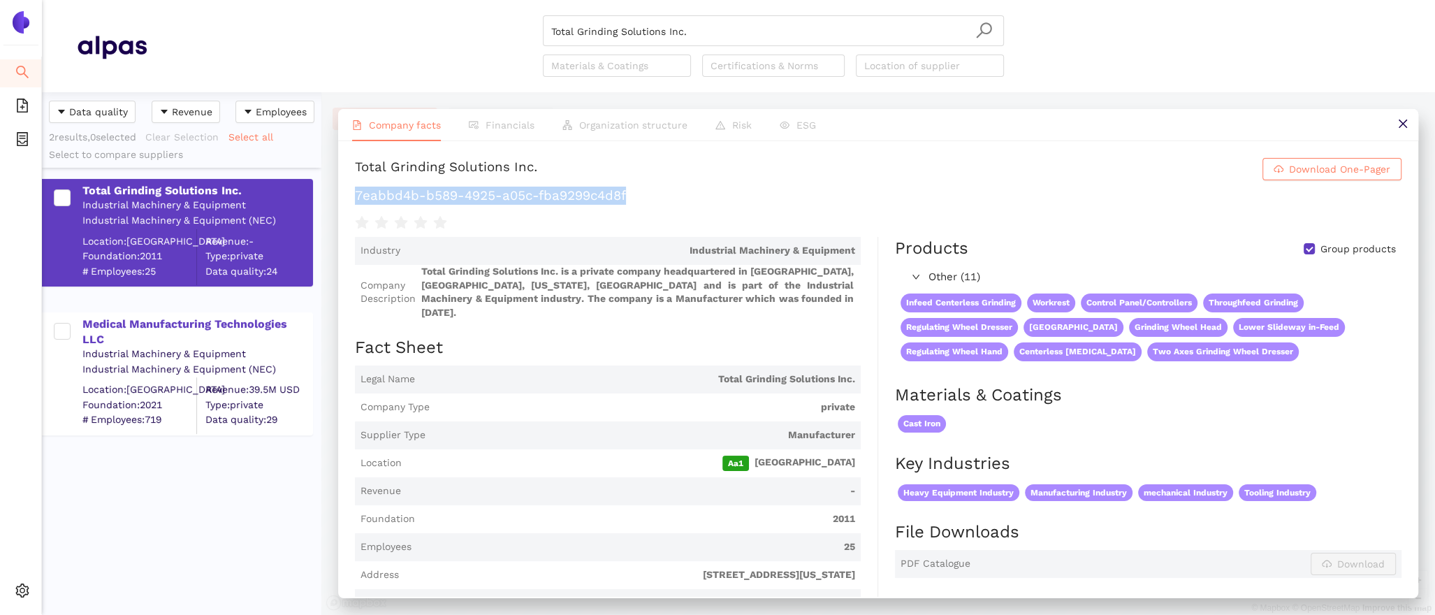
drag, startPoint x: 646, startPoint y: 200, endPoint x: 353, endPoint y: 196, distance: 293.5
click at [353, 196] on div "Total Grinding Solutions Inc. Download One-Pager 7eabbd4b-b589-4925-a05c-fba929…" at bounding box center [878, 369] width 1080 height 456
copy h1 "7eabbd4b-b589-4925-a05c-fba9299c4d8f"
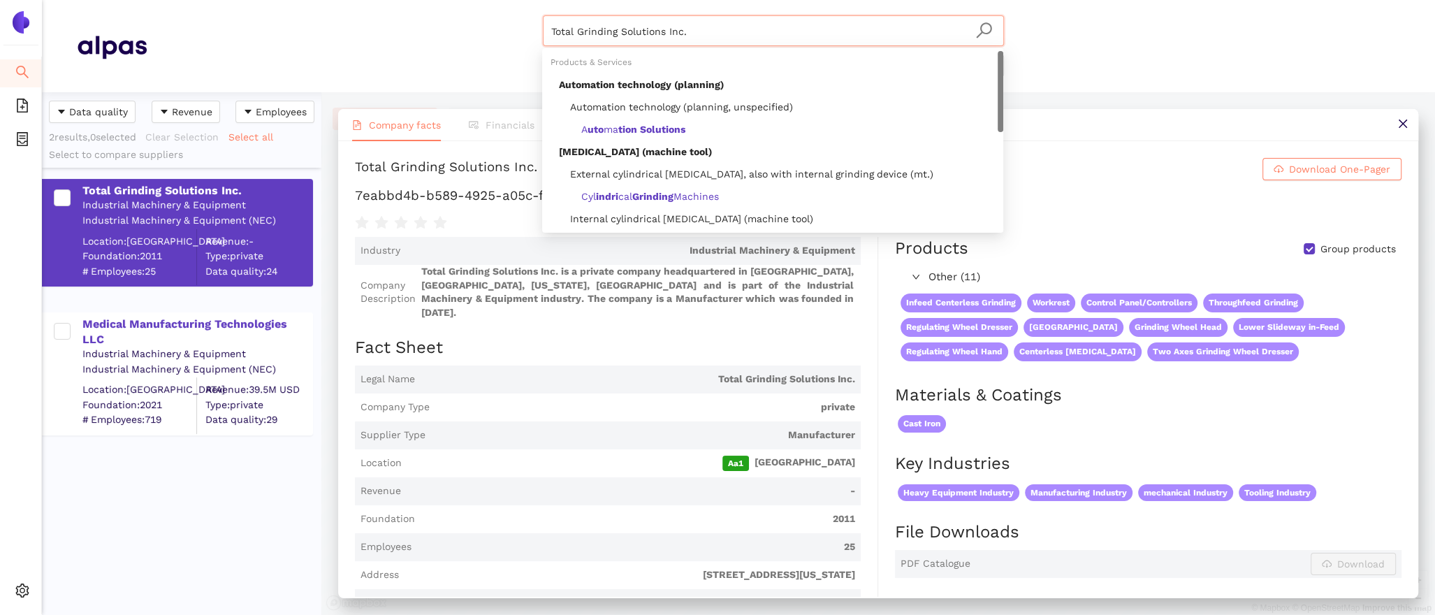
drag, startPoint x: 713, startPoint y: 35, endPoint x: 444, endPoint y: 23, distance: 269.3
click at [455, 23] on div "Total Grinding Solutions Inc. Materials & Coatings Certifications & Norms Locat…" at bounding box center [773, 45] width 1253 height 61
paste input "[PERSON_NAME] Werkzeugschleiftechnik GmbH & Co. KG"
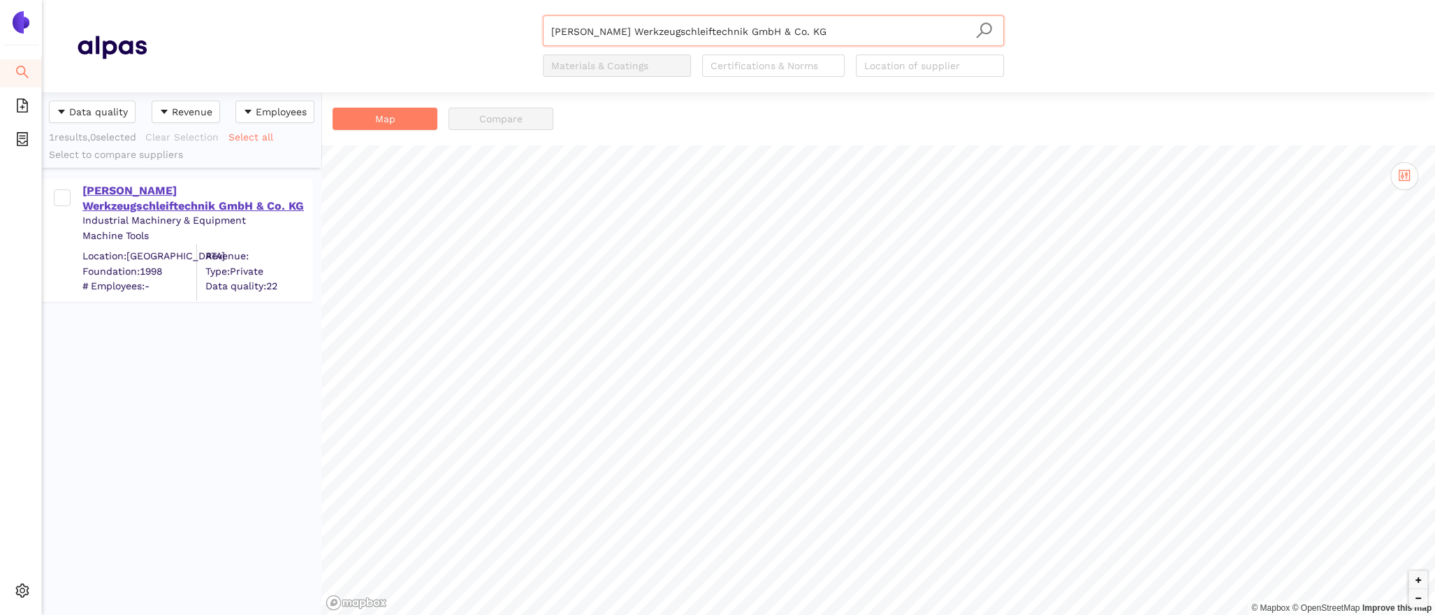
type input "[PERSON_NAME] Werkzeugschleiftechnik GmbH & Co. KG"
click at [108, 187] on div "[PERSON_NAME] Werkzeugschleiftechnik GmbH & Co. KG" at bounding box center [196, 198] width 229 height 31
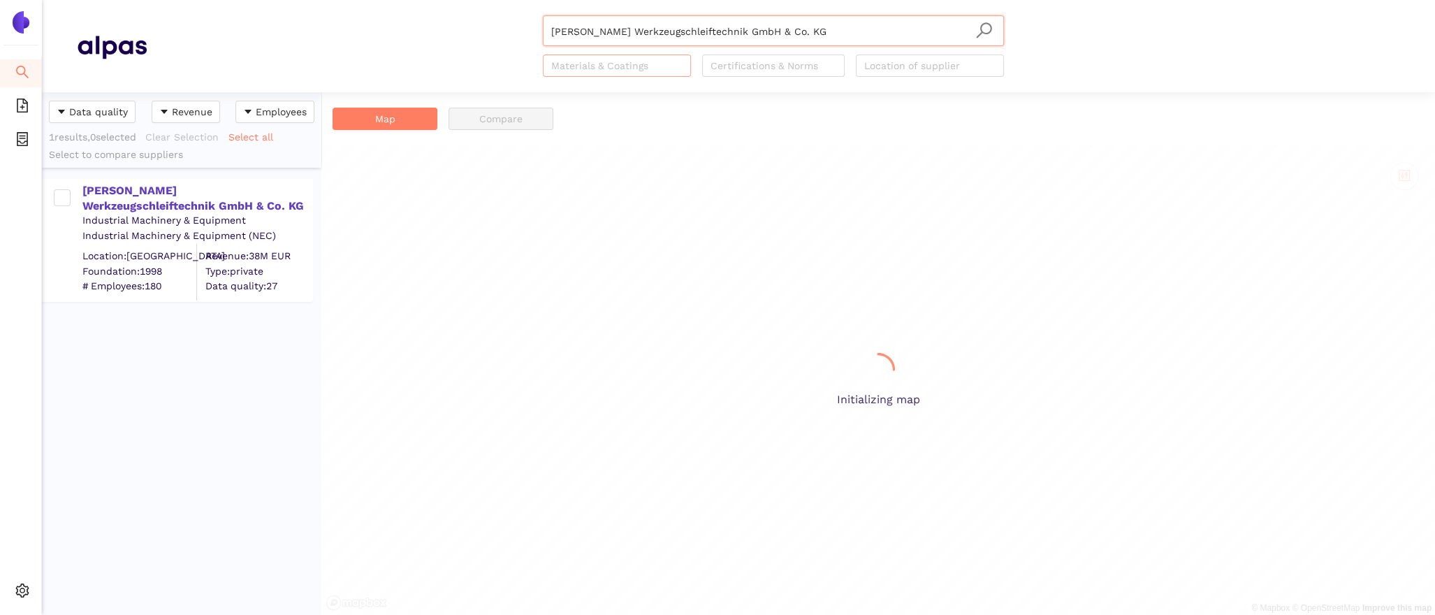
scroll to position [523, 279]
click at [175, 191] on div "[PERSON_NAME] Werkzeugschleiftechnik GmbH & Co. KG" at bounding box center [196, 198] width 229 height 31
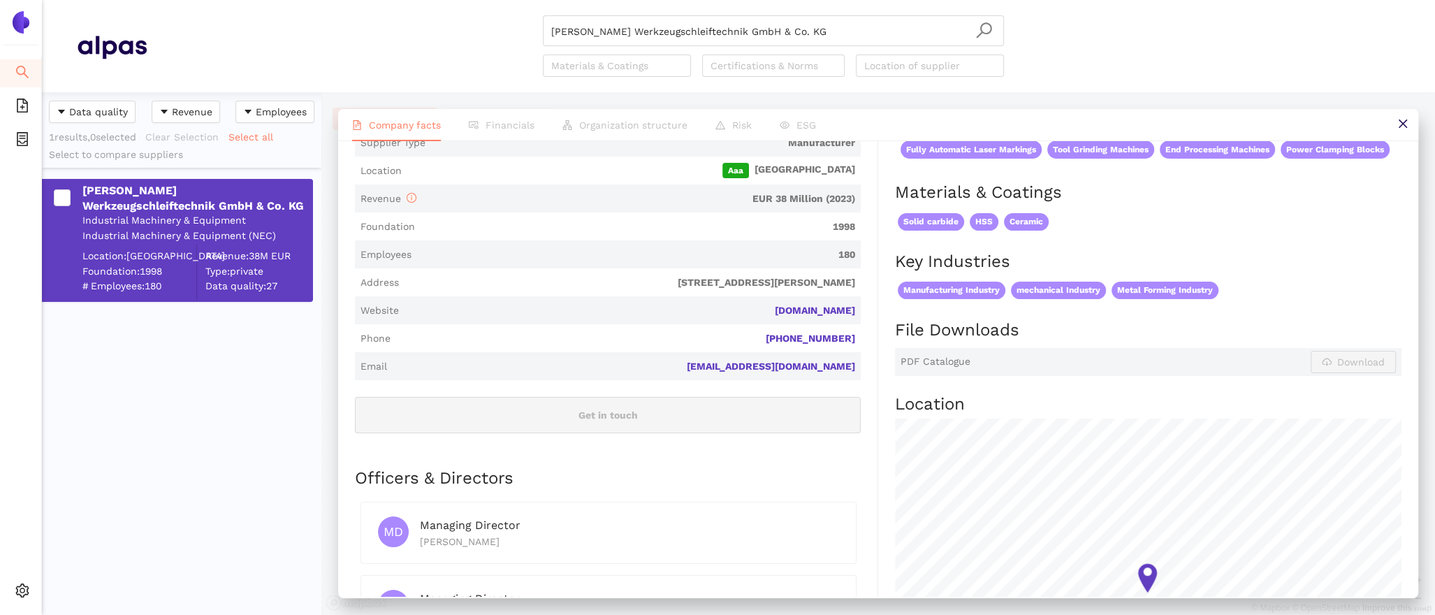
scroll to position [316, 0]
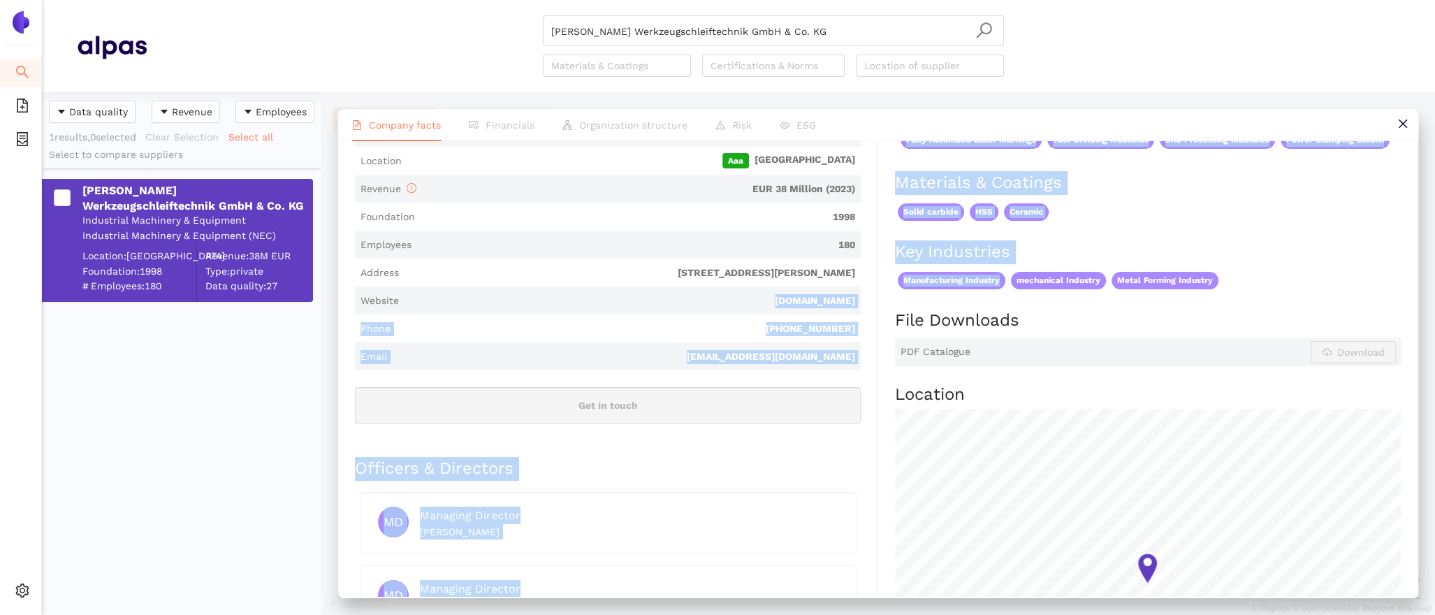
drag, startPoint x: 878, startPoint y: 286, endPoint x: 746, endPoint y: 286, distance: 131.4
click at [746, 286] on div "Industry Industrial Machinery & Equipment Company Description [PERSON_NAME] Wer…" at bounding box center [878, 348] width 1047 height 854
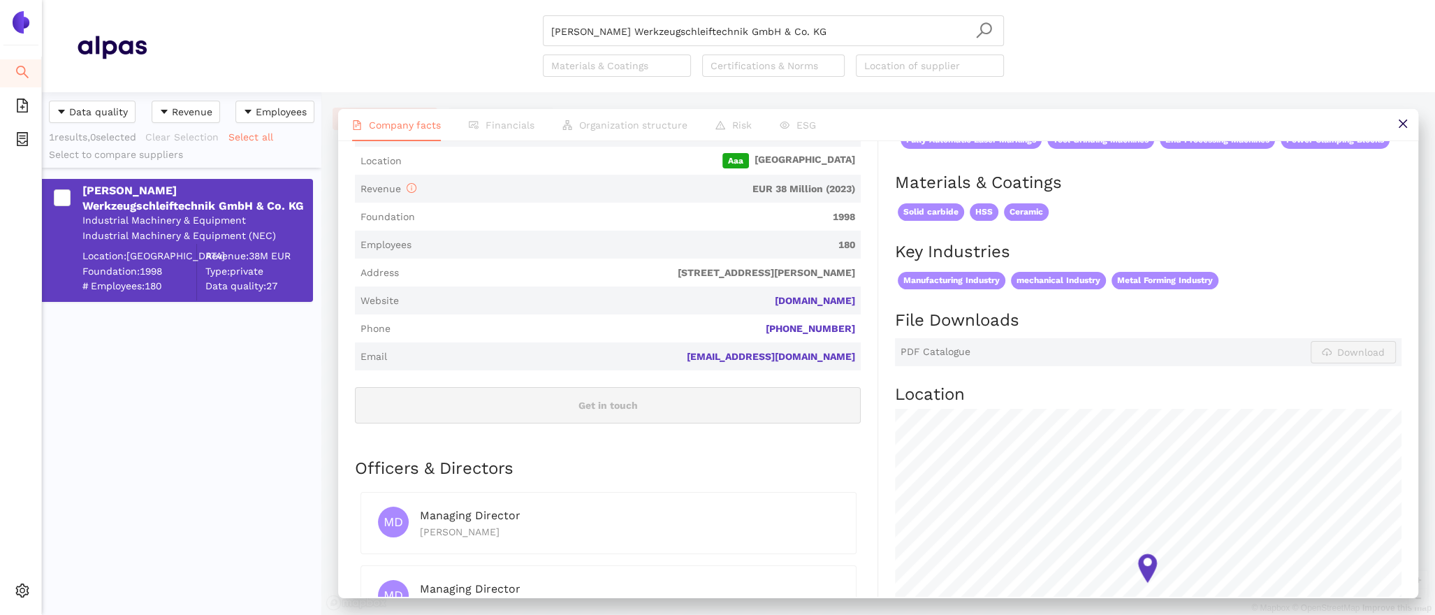
click at [646, 293] on span "Website [DOMAIN_NAME]" at bounding box center [608, 300] width 506 height 28
drag, startPoint x: 864, startPoint y: 286, endPoint x: 745, endPoint y: 282, distance: 118.8
click at [745, 282] on div "Industry Industrial Machinery & Equipment Company Description Ulmer Werkzeugsch…" at bounding box center [616, 348] width 523 height 854
copy link "werkzeugschleifen.de"
drag, startPoint x: 818, startPoint y: 29, endPoint x: 512, endPoint y: 3, distance: 307.1
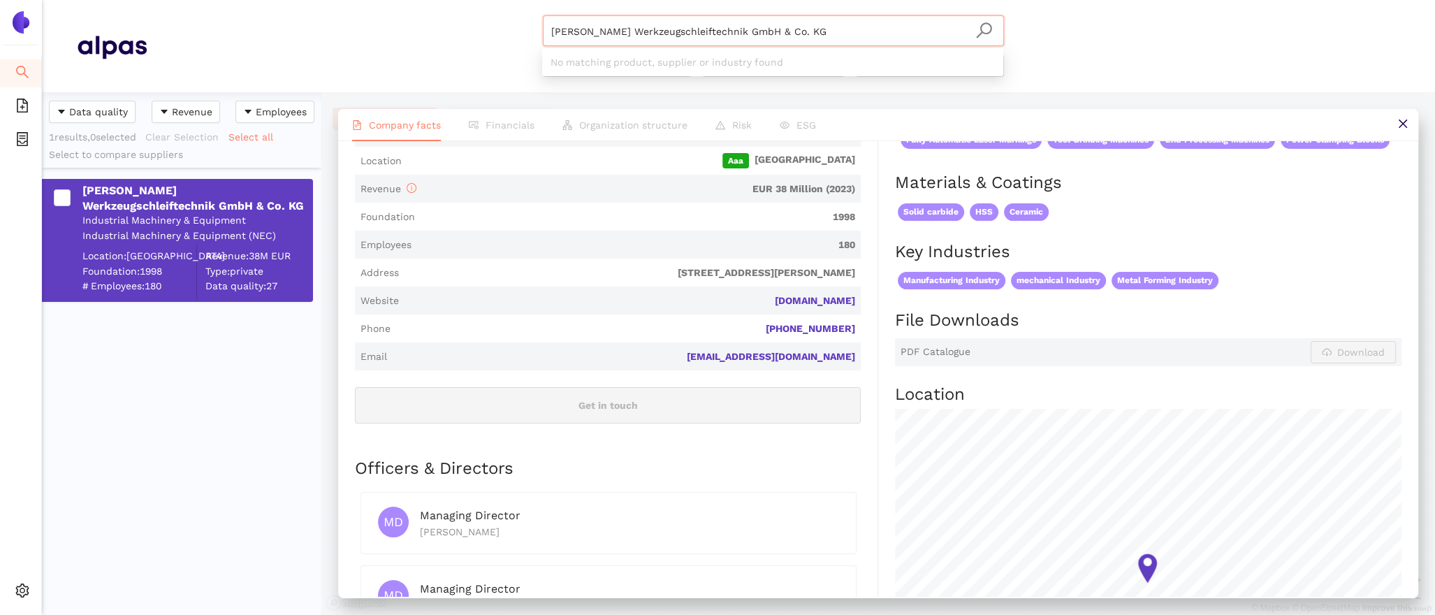
click at [527, 3] on header "Ulmer Werkzeugschleiftechnik GmbH & Co. KG Materials & Coatings Certifications …" at bounding box center [738, 46] width 1393 height 92
paste input "TOS Hostivař s.r.o."
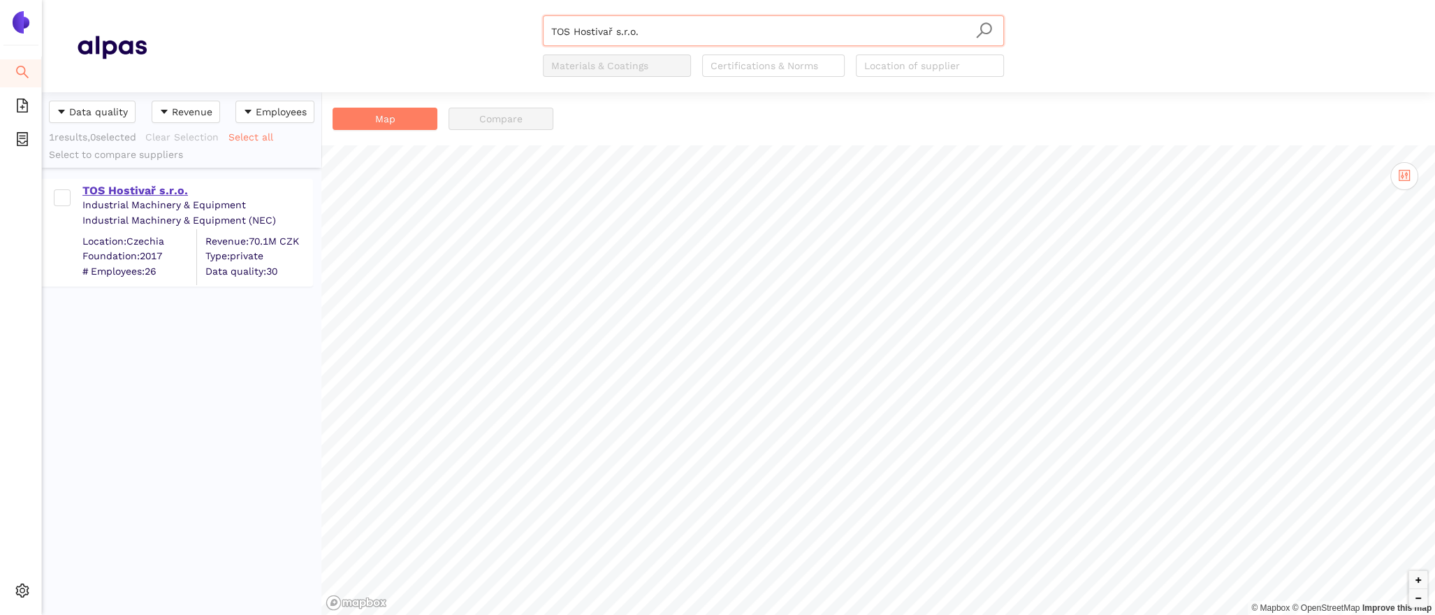
type input "TOS Hostivař s.r.o."
click at [135, 184] on div "TOS Hostivař s.r.o." at bounding box center [196, 190] width 229 height 15
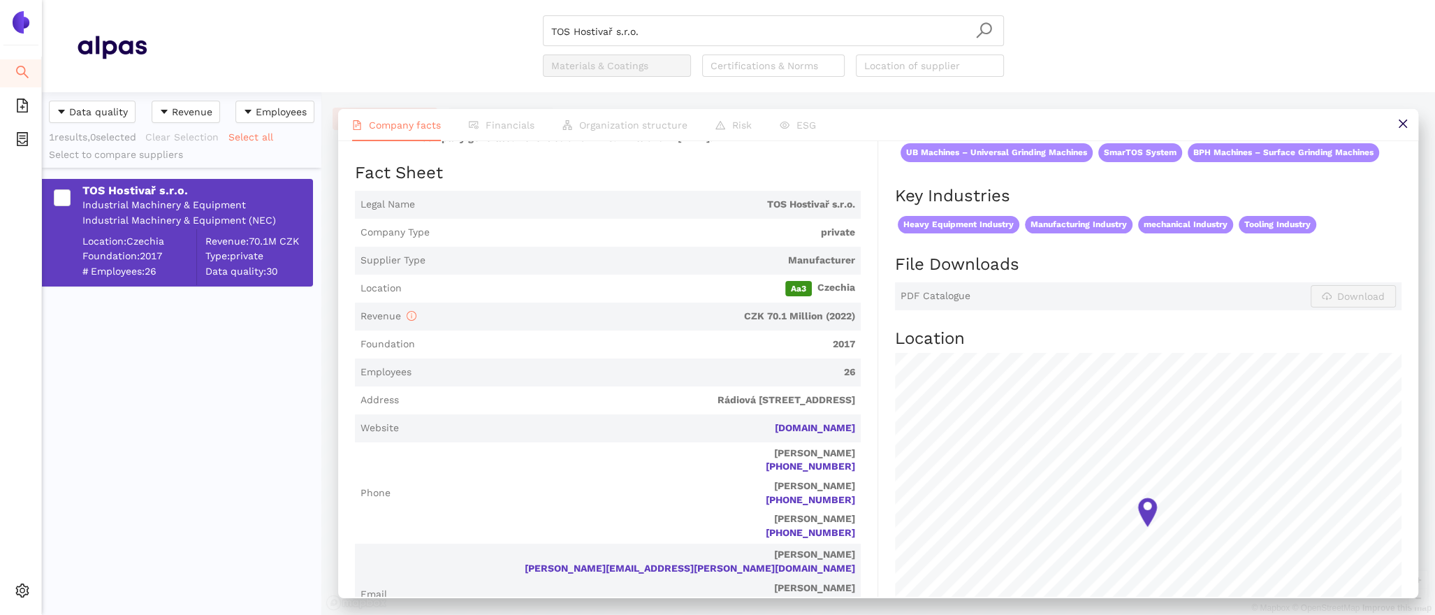
scroll to position [277, 0]
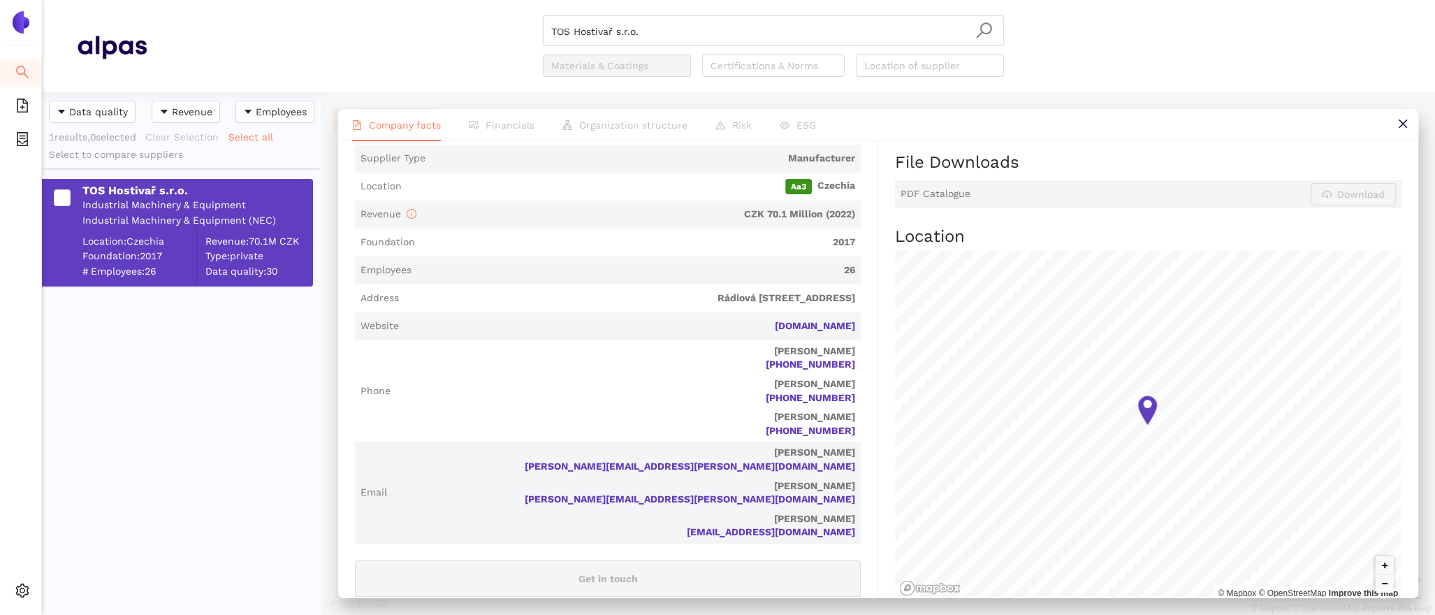
drag, startPoint x: 868, startPoint y: 326, endPoint x: 765, endPoint y: 325, distance: 103.4
click at [765, 325] on div "Industry Industrial Machinery & Equipment Company Description TOS Hostivař s.r.…" at bounding box center [616, 451] width 523 height 982
copy link "[DOMAIN_NAME]"
drag, startPoint x: 734, startPoint y: 34, endPoint x: 395, endPoint y: 16, distance: 339.3
click at [415, 17] on div "TOS Hostivař s.r.o. Materials & Coatings Certifications & Norms Location of sup…" at bounding box center [773, 45] width 1253 height 61
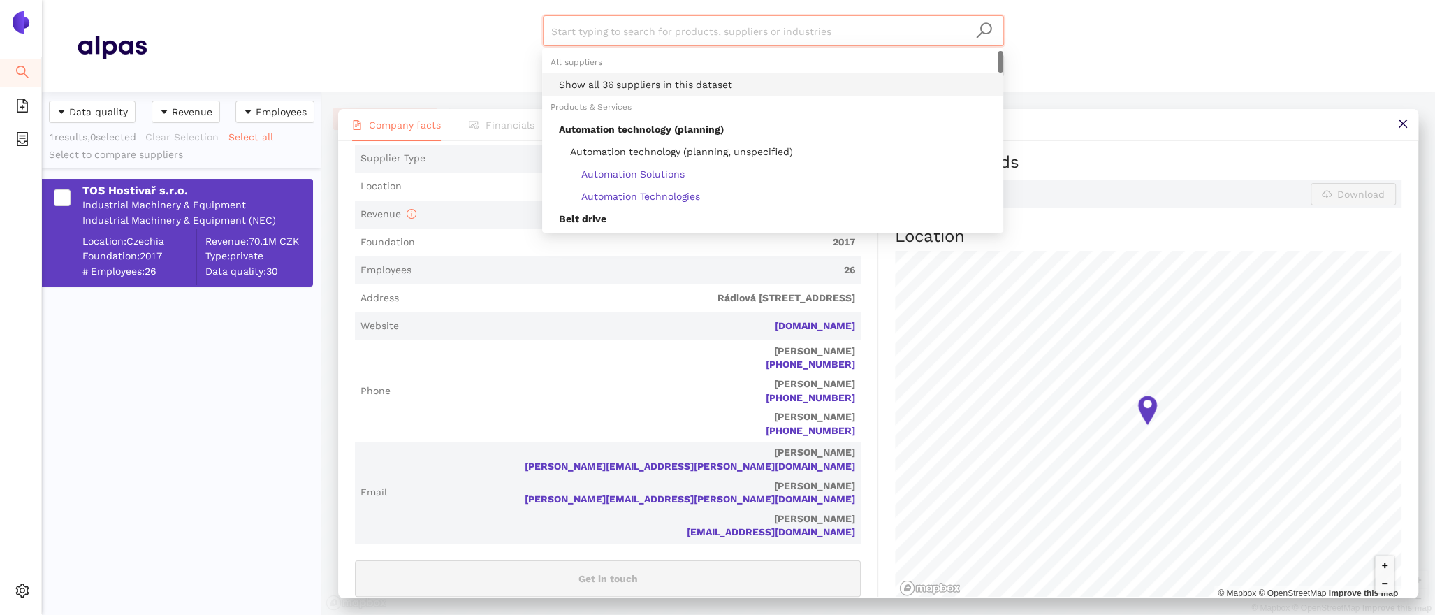
click at [605, 87] on div "Show all 36 suppliers in this dataset" at bounding box center [777, 84] width 436 height 15
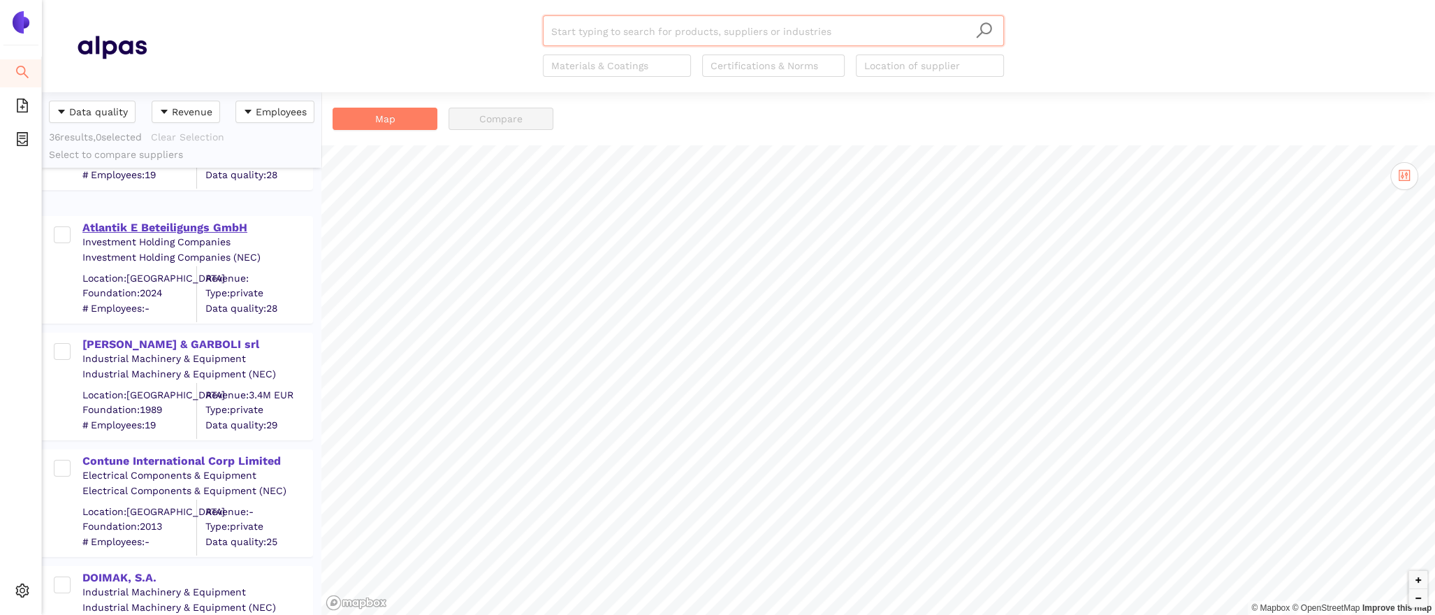
scroll to position [94, 0]
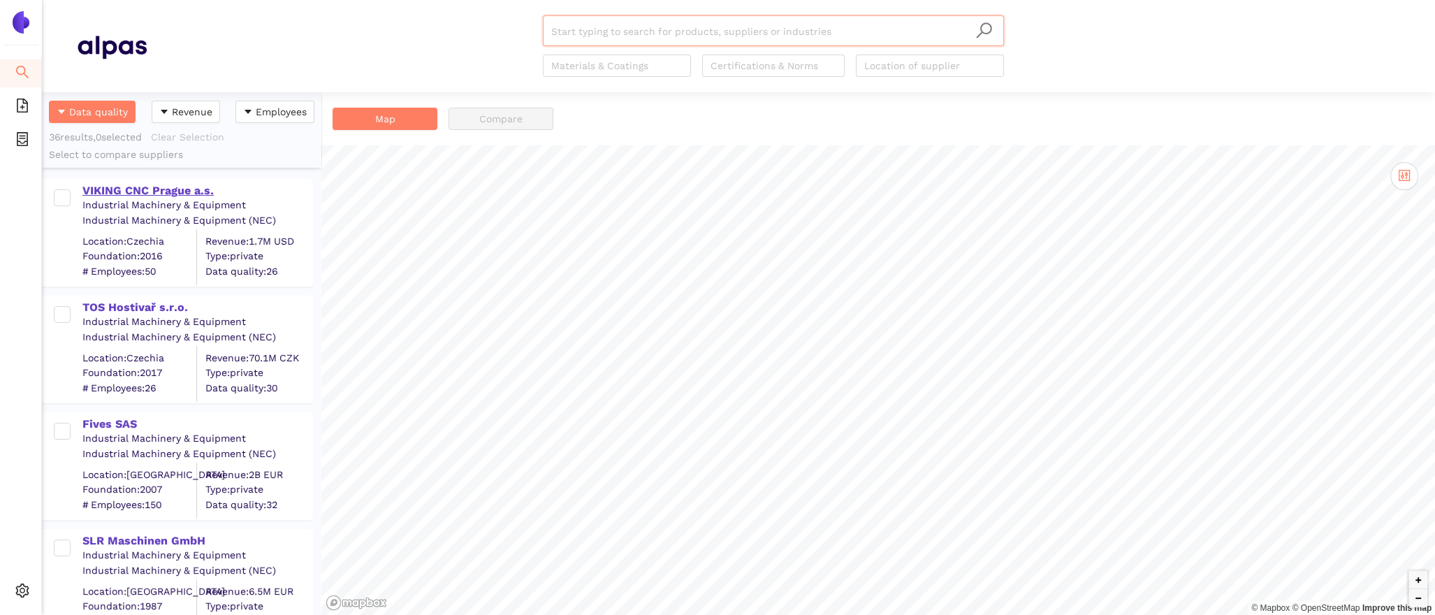
scroll to position [523, 279]
click at [166, 180] on div "VIKING CNC Prague a.s." at bounding box center [196, 189] width 229 height 18
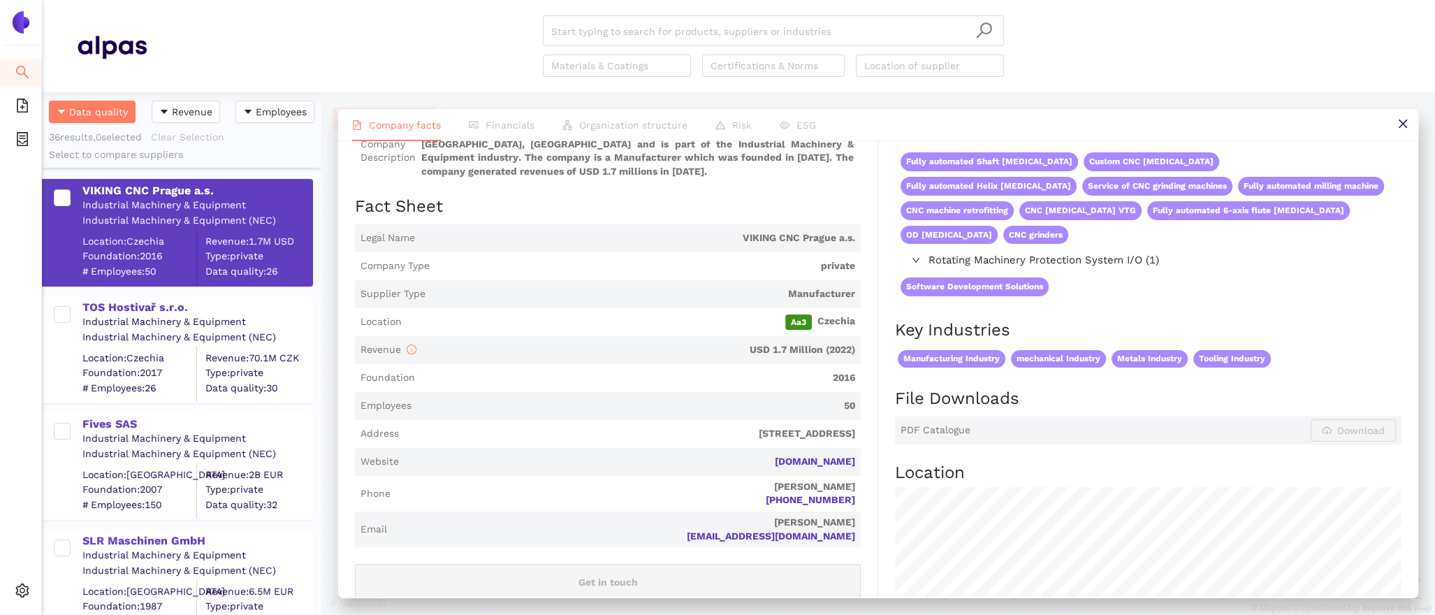
scroll to position [145, 0]
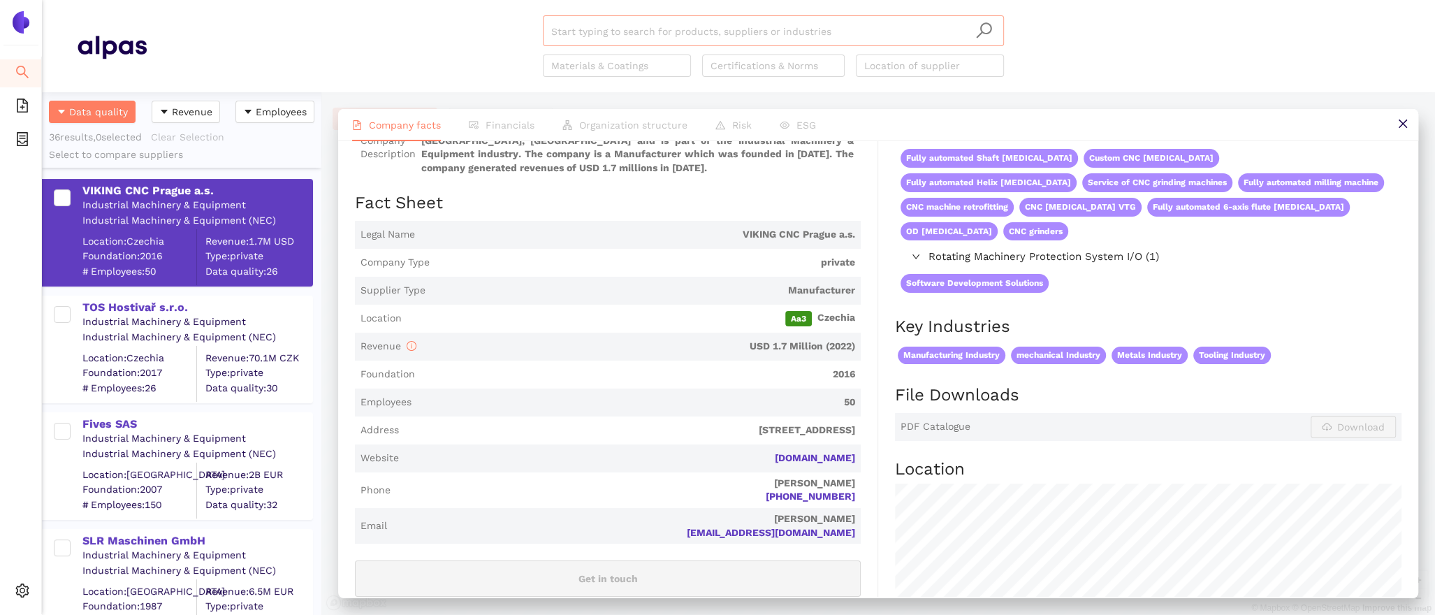
click at [588, 35] on input "search" at bounding box center [773, 31] width 444 height 31
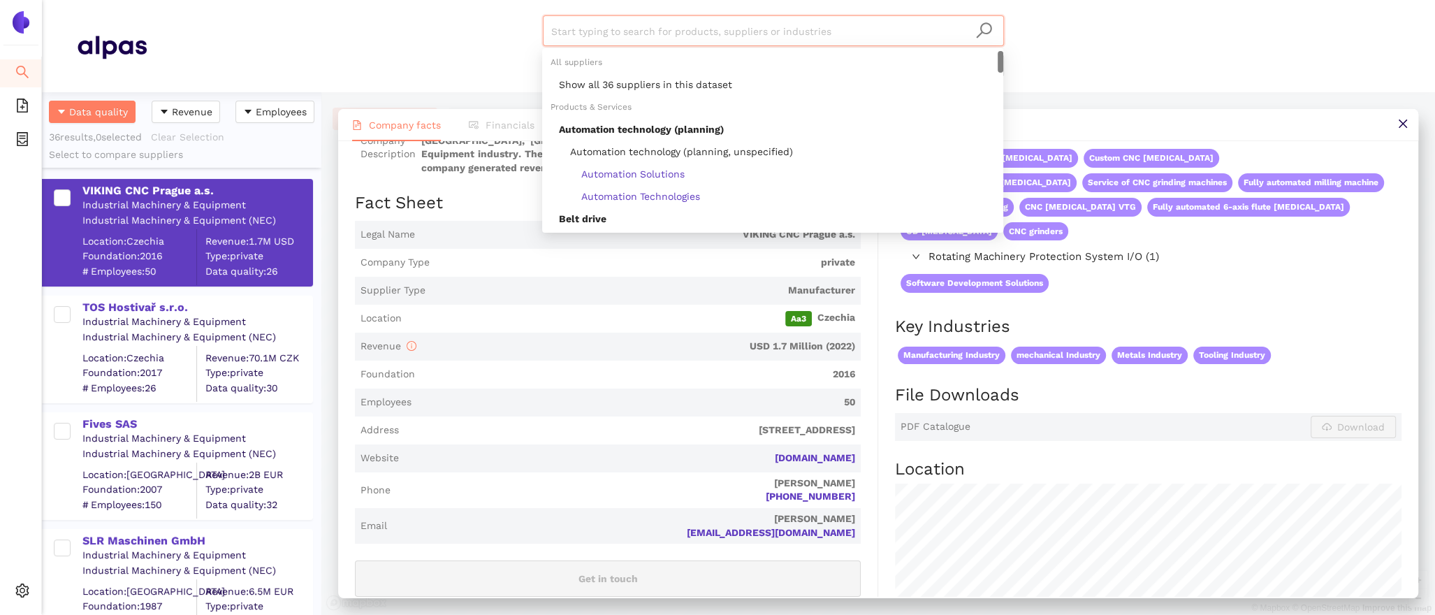
paste input "Ziehstein-Kämpfer GmbH"
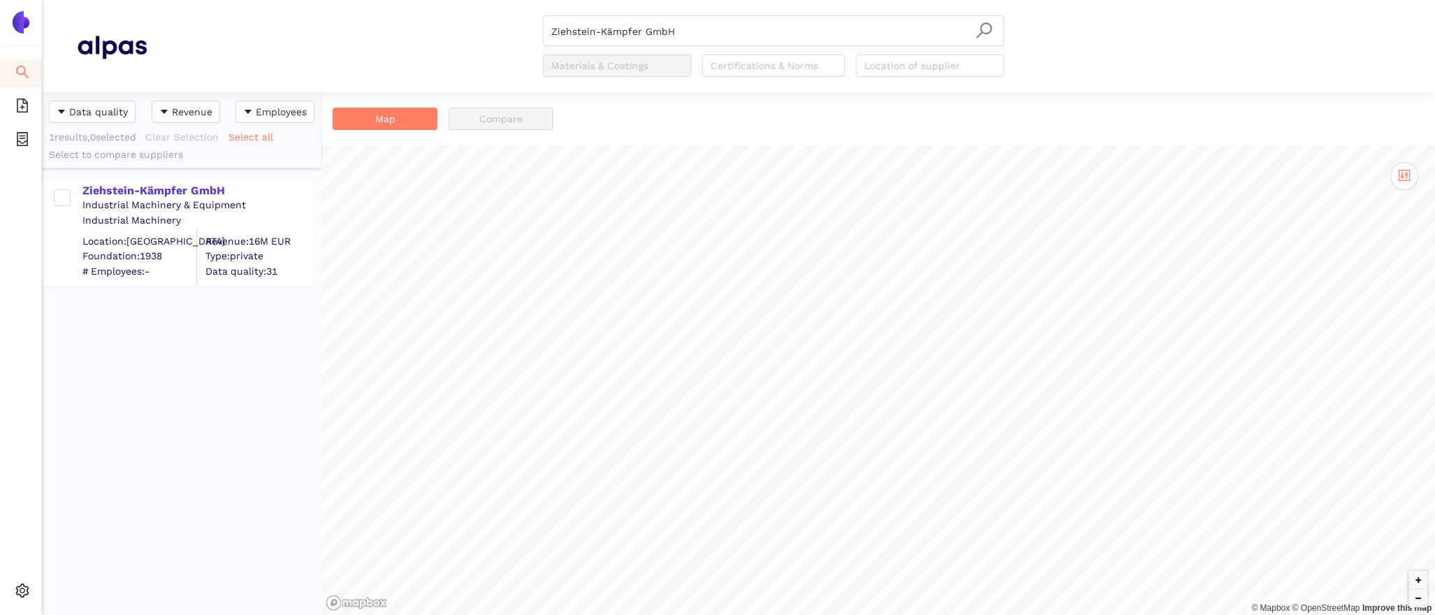
click at [162, 210] on div "Industrial Machinery & Equipment" at bounding box center [196, 205] width 229 height 14
click at [159, 190] on div "Ziehstein-Kämpfer GmbH" at bounding box center [196, 190] width 229 height 15
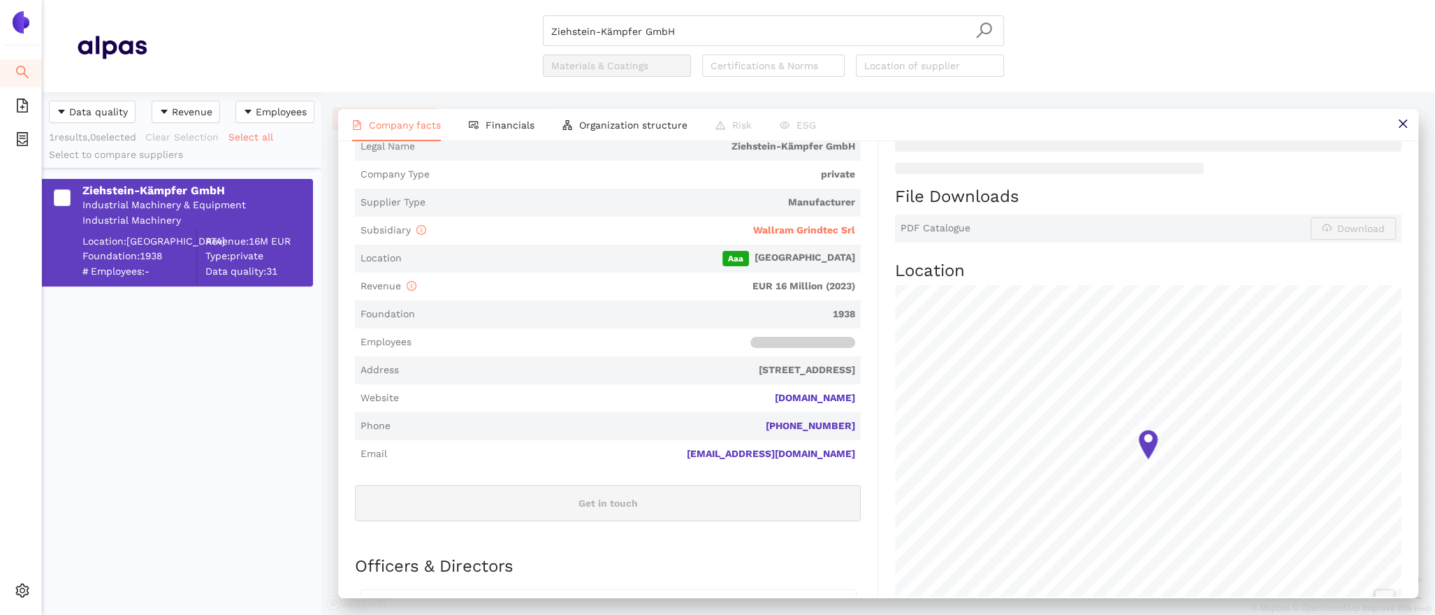
scroll to position [277, 0]
click at [513, 125] on span "Financials" at bounding box center [510, 124] width 49 height 11
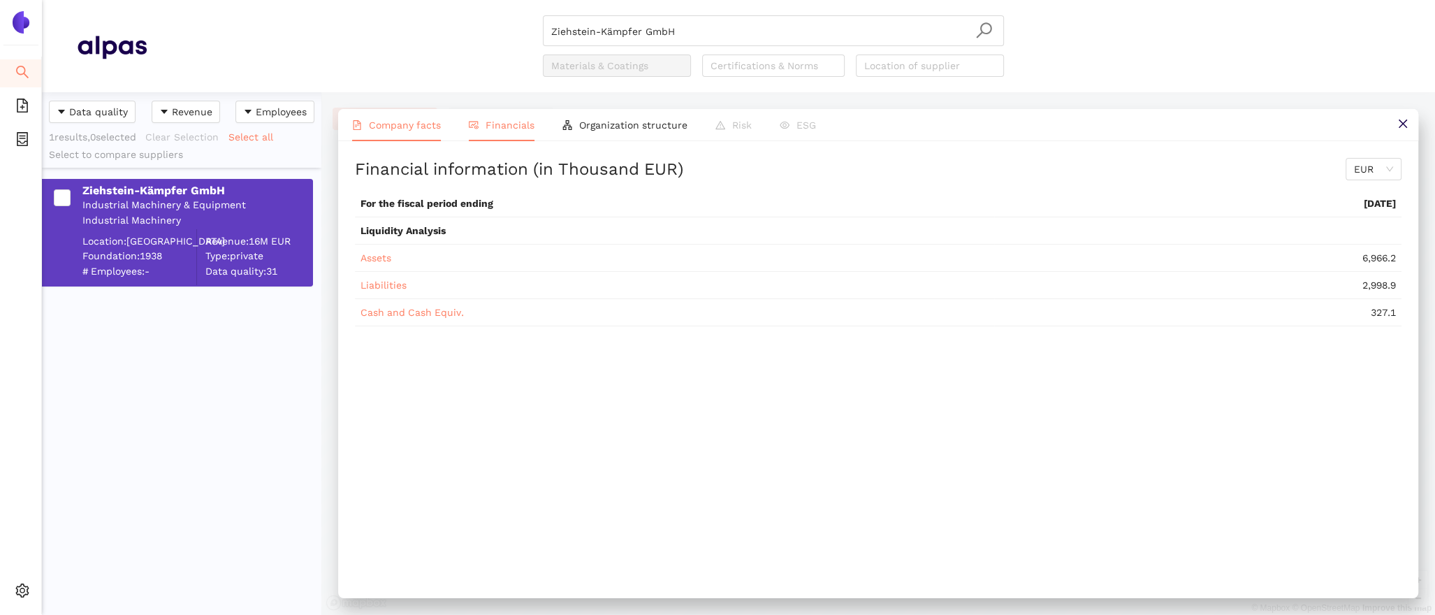
click at [408, 122] on span "Company facts" at bounding box center [405, 124] width 72 height 11
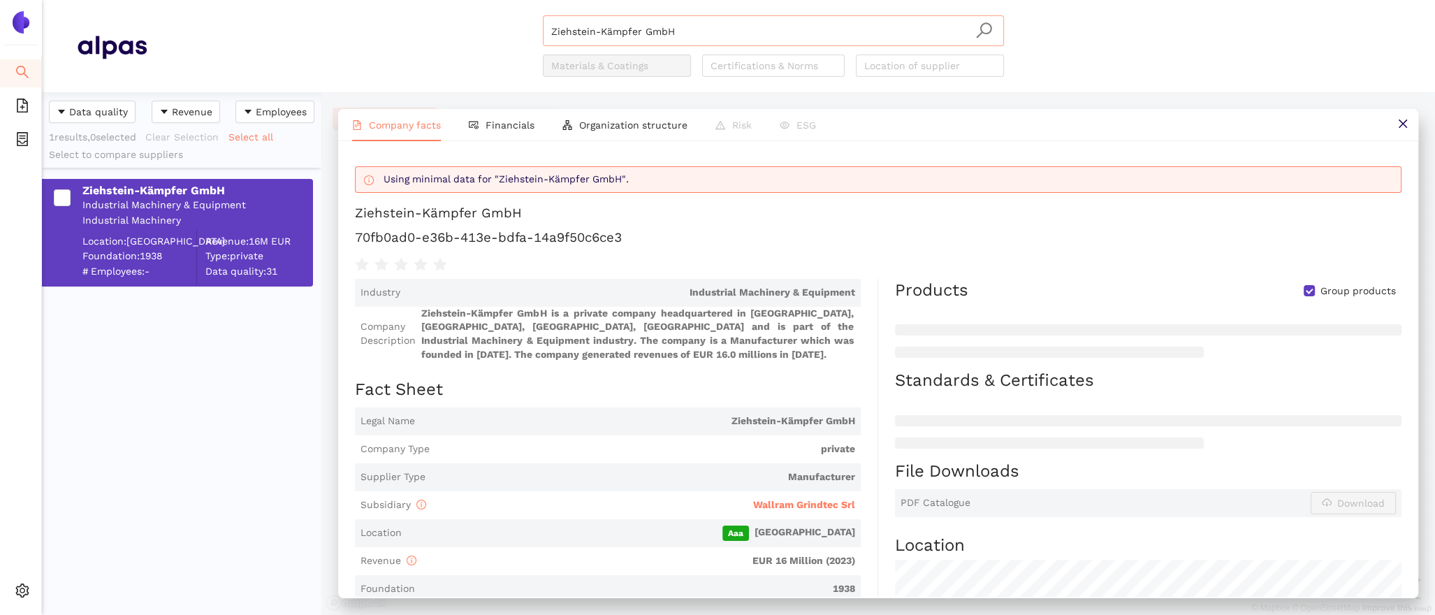
click at [685, 15] on div "Ziehstein-Kämpfer GmbH" at bounding box center [773, 30] width 461 height 31
drag, startPoint x: 690, startPoint y: 24, endPoint x: 472, endPoint y: -3, distance: 219.6
click at [472, 0] on html "Search eSourcing Templates eSourcing Projects Settings Ziehstein-Kämpfer GmbH M…" at bounding box center [717, 307] width 1435 height 615
drag, startPoint x: 716, startPoint y: 29, endPoint x: 445, endPoint y: 24, distance: 271.1
click at [460, 24] on div "Ziehstein-Kämpfer GmbH Materials & Coatings Certifications & Norms Location of …" at bounding box center [773, 45] width 1253 height 61
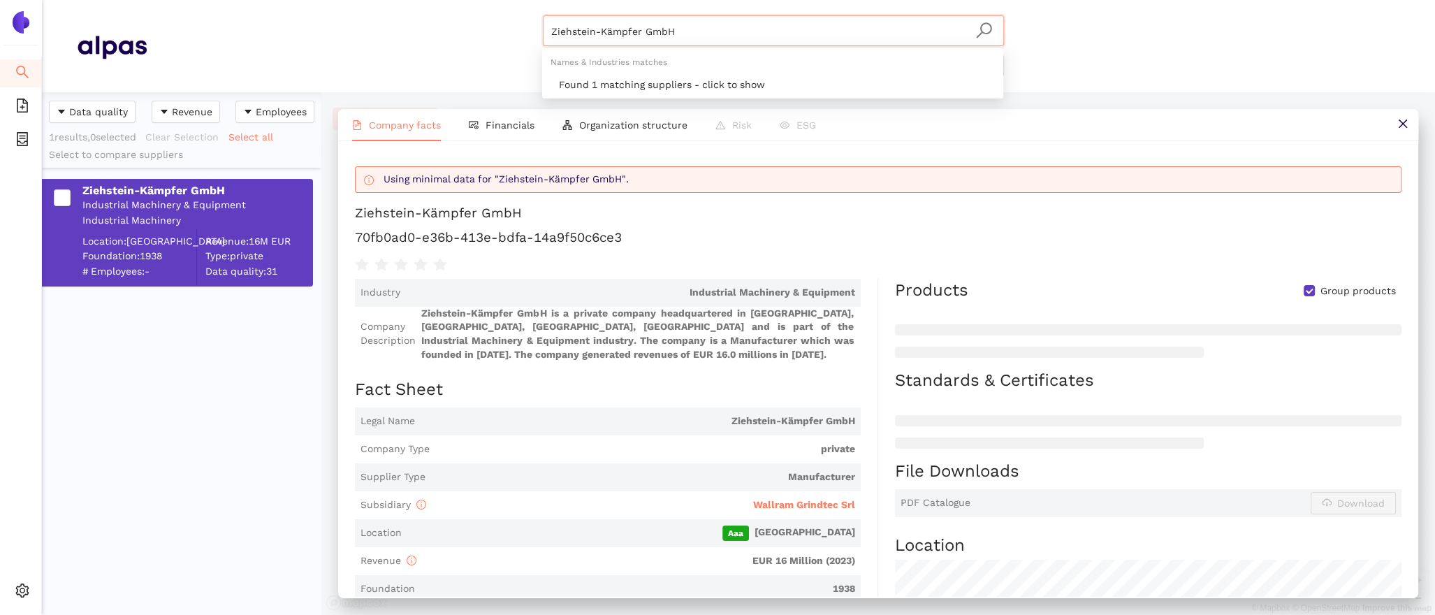
paste input "RM Holding a.s."
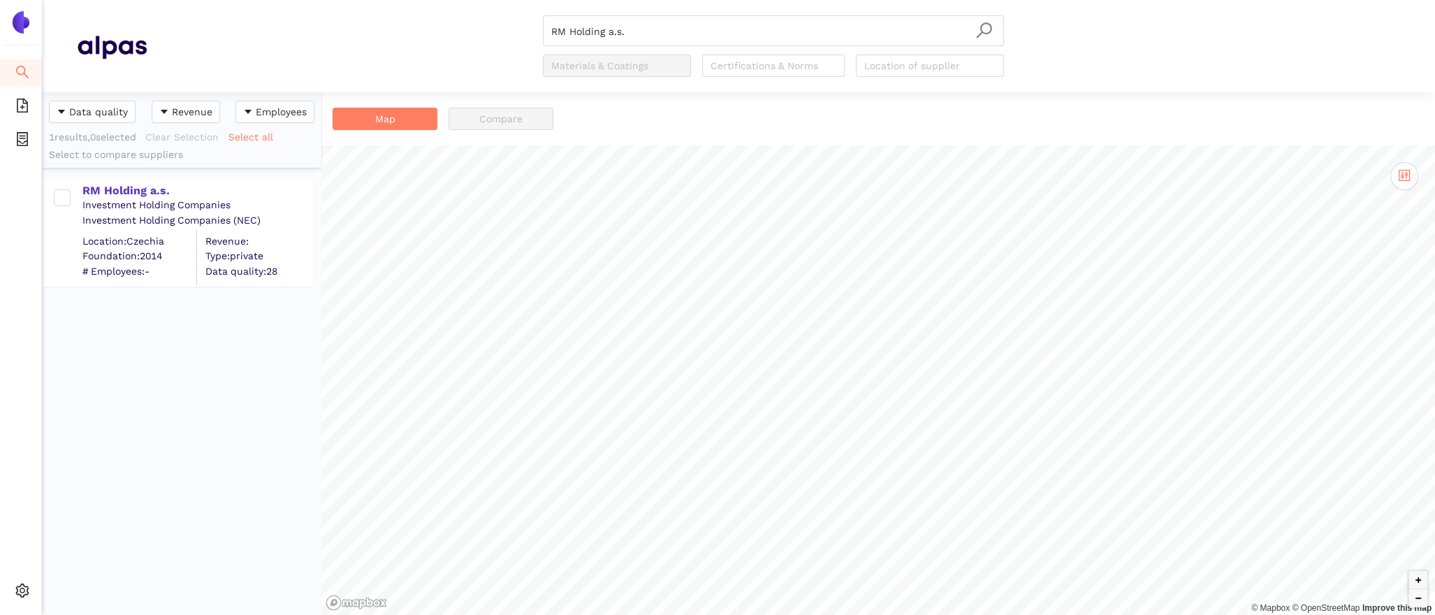
click at [89, 198] on div "Investment Holding Companies" at bounding box center [196, 205] width 229 height 14
click at [108, 186] on div "RM Holding a.s." at bounding box center [196, 190] width 229 height 15
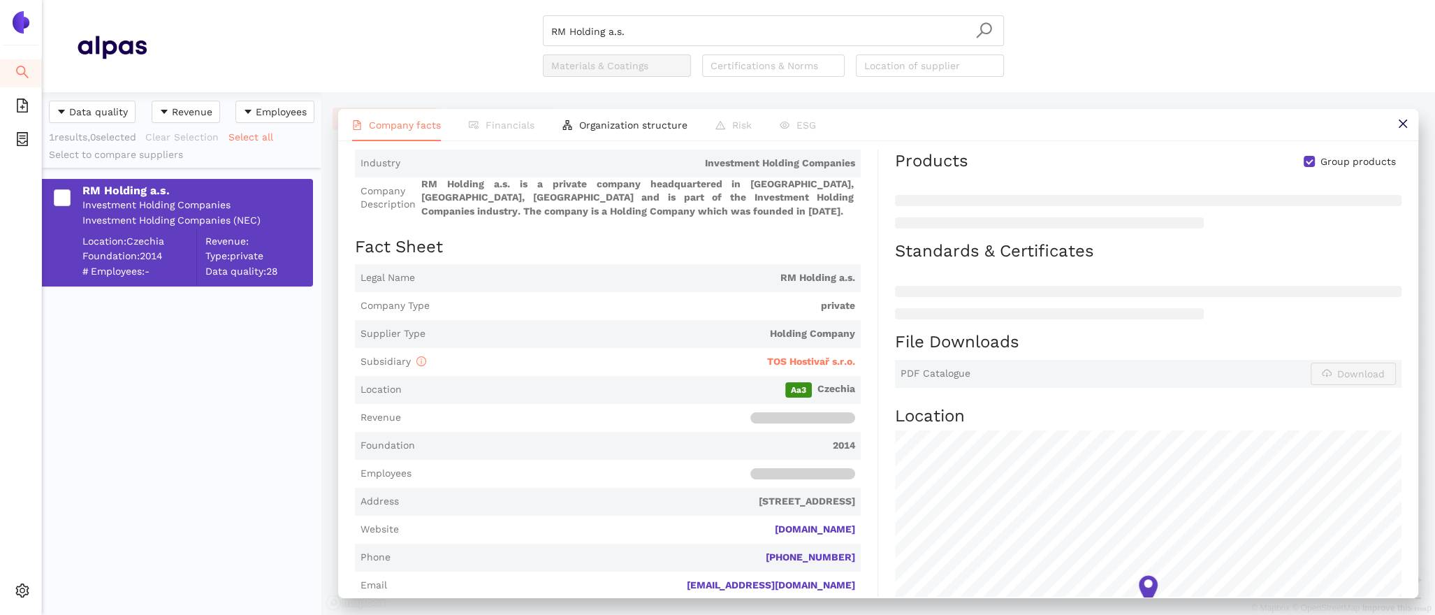
scroll to position [106, 0]
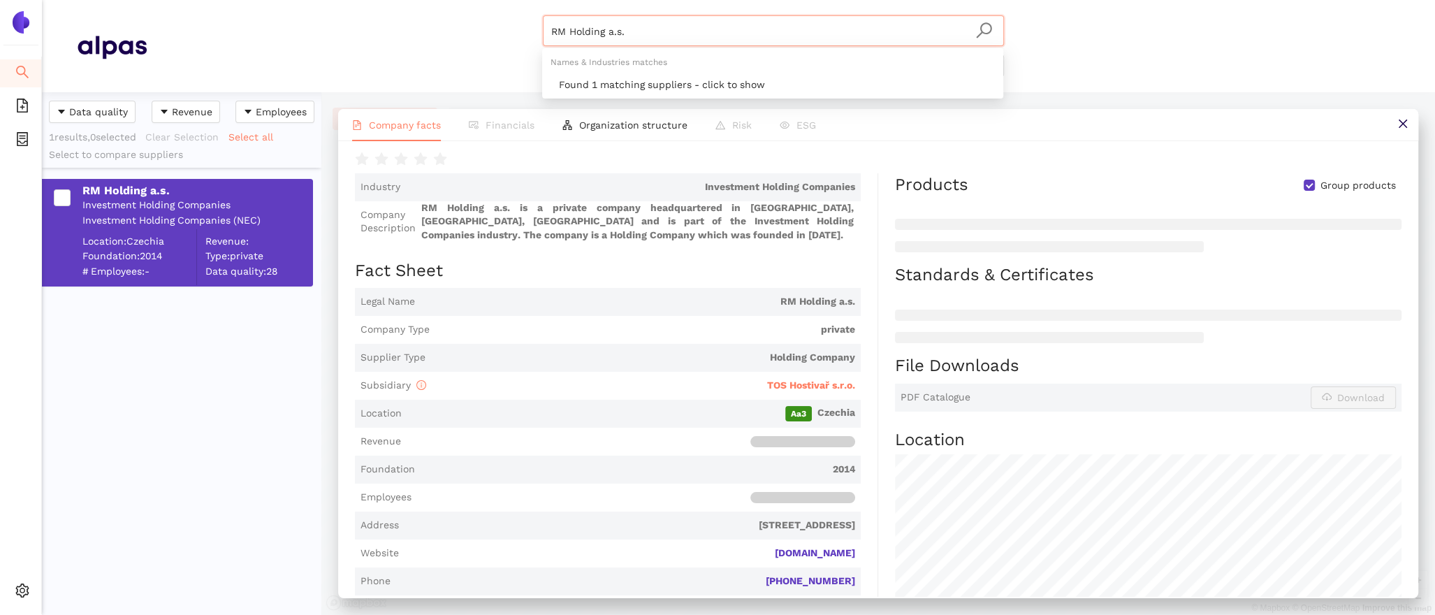
drag, startPoint x: 649, startPoint y: 36, endPoint x: 381, endPoint y: 9, distance: 269.6
click at [419, 13] on header "RM Holding a.s. Materials & Coatings Certifications & Norms Location of supplier" at bounding box center [738, 46] width 1393 height 92
paste input "Novafives SAS"
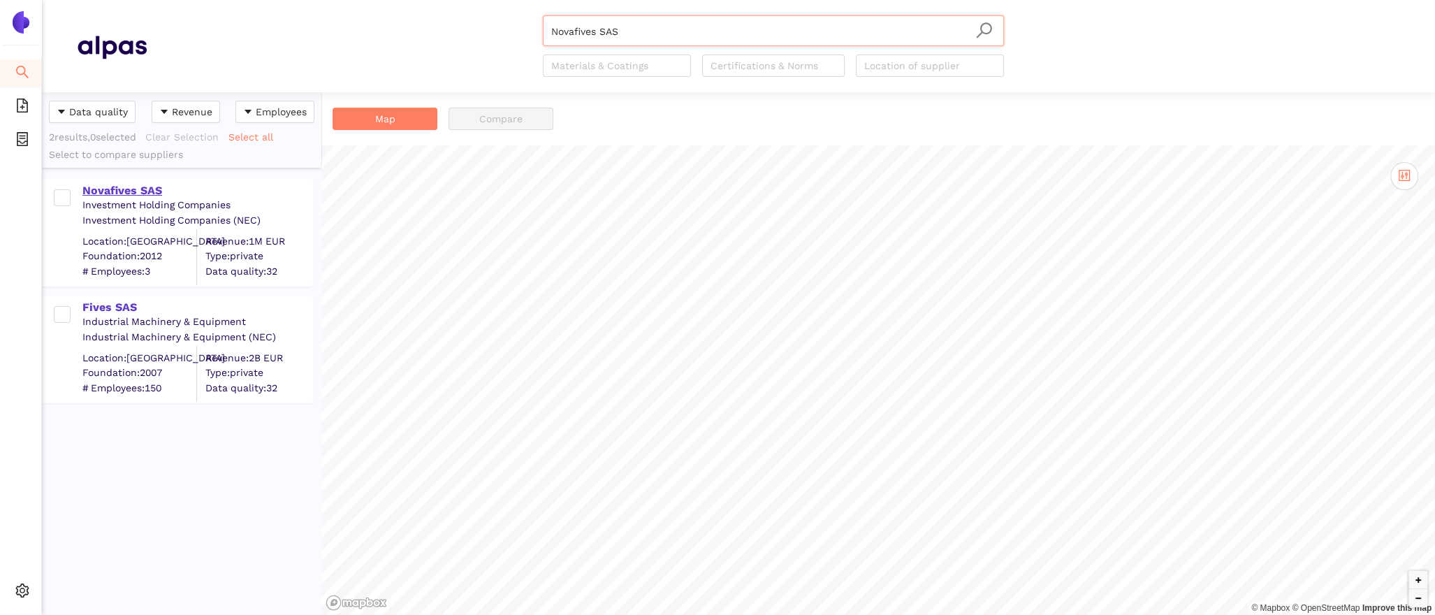
type input "Novafives SAS"
click at [107, 189] on div "Novafives SAS" at bounding box center [196, 190] width 229 height 15
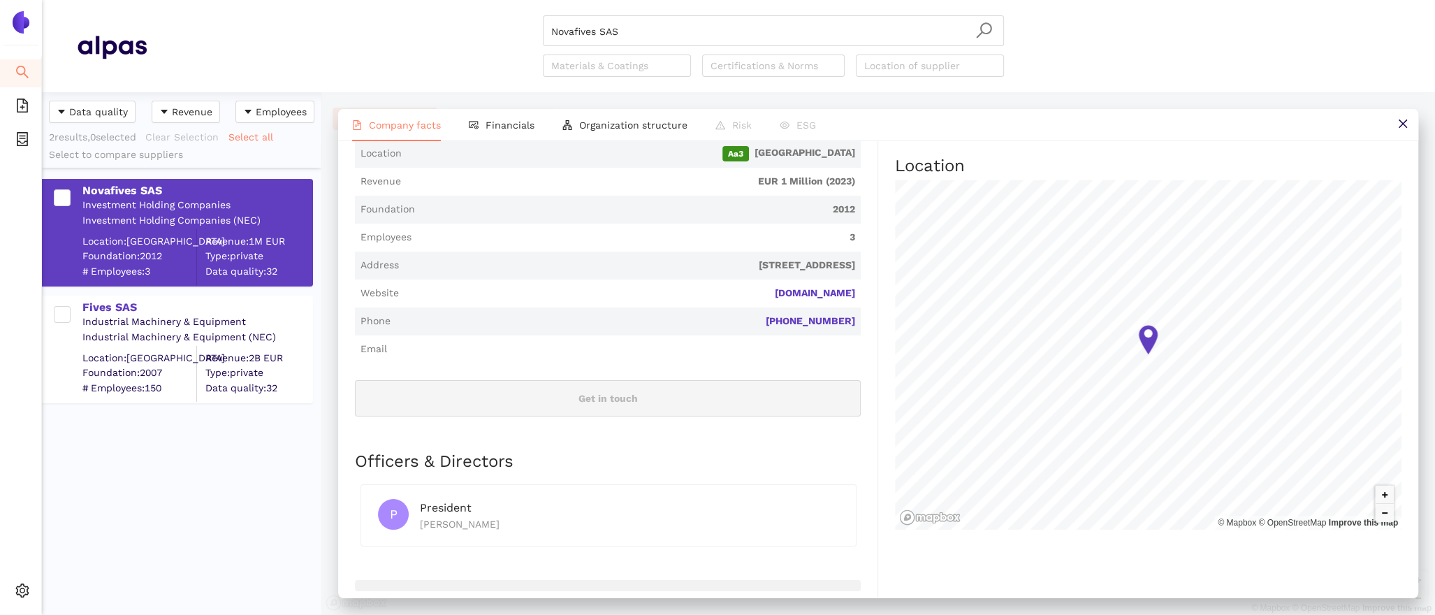
scroll to position [379, 0]
drag, startPoint x: 639, startPoint y: 36, endPoint x: 453, endPoint y: 3, distance: 189.5
click at [456, 6] on header "Novafives SAS Materials & Coatings Certifications & Norms Location of supplier" at bounding box center [738, 46] width 1393 height 92
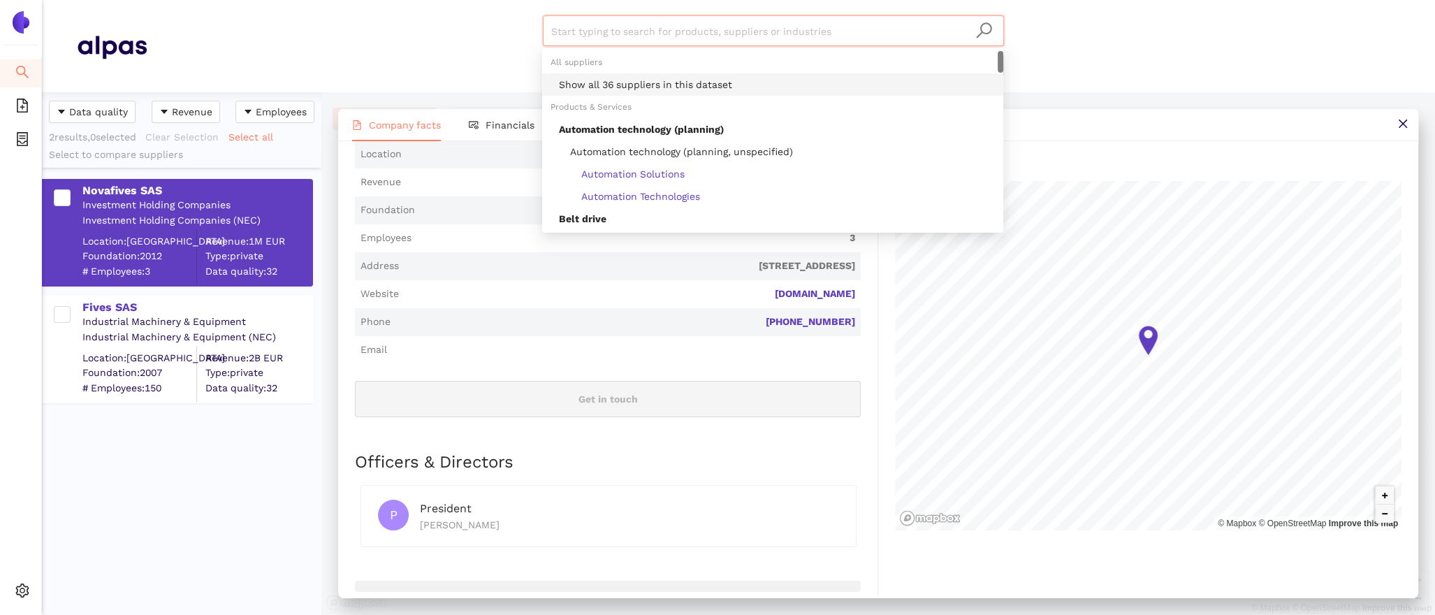
click at [627, 83] on div "Show all 36 suppliers in this dataset" at bounding box center [777, 84] width 436 height 15
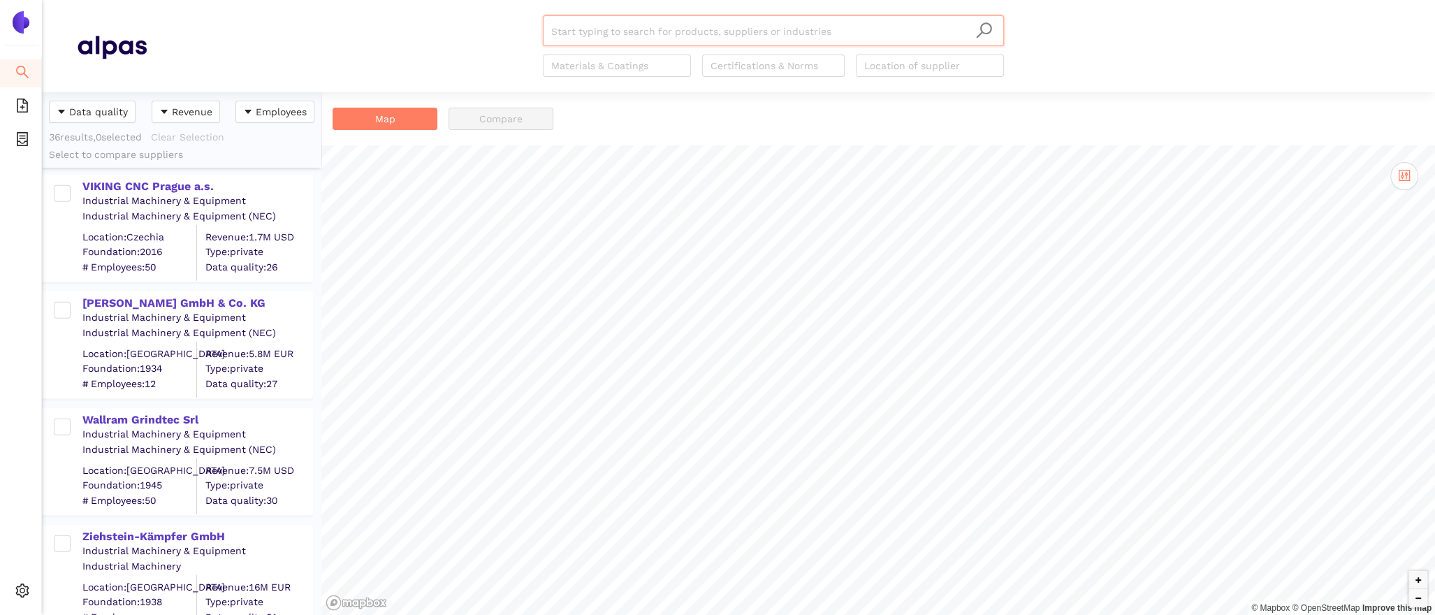
scroll to position [3822, 0]
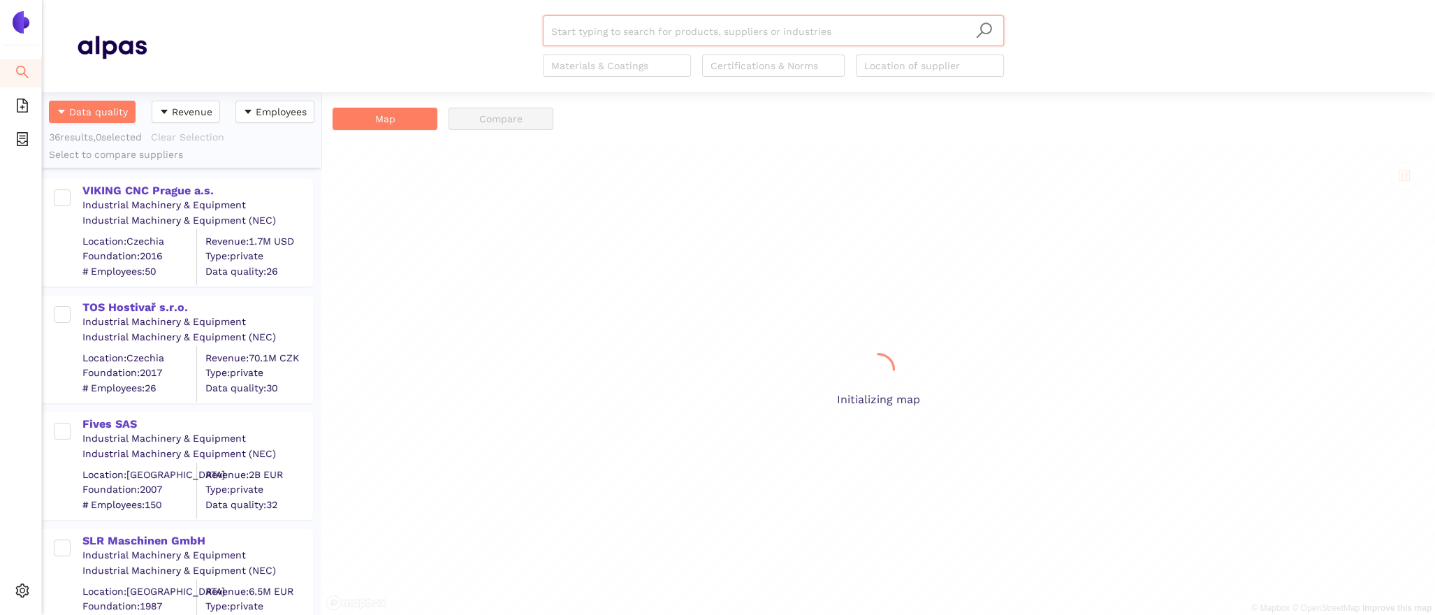
scroll to position [523, 279]
click at [152, 186] on div "VIKING CNC Prague a.s." at bounding box center [196, 190] width 229 height 15
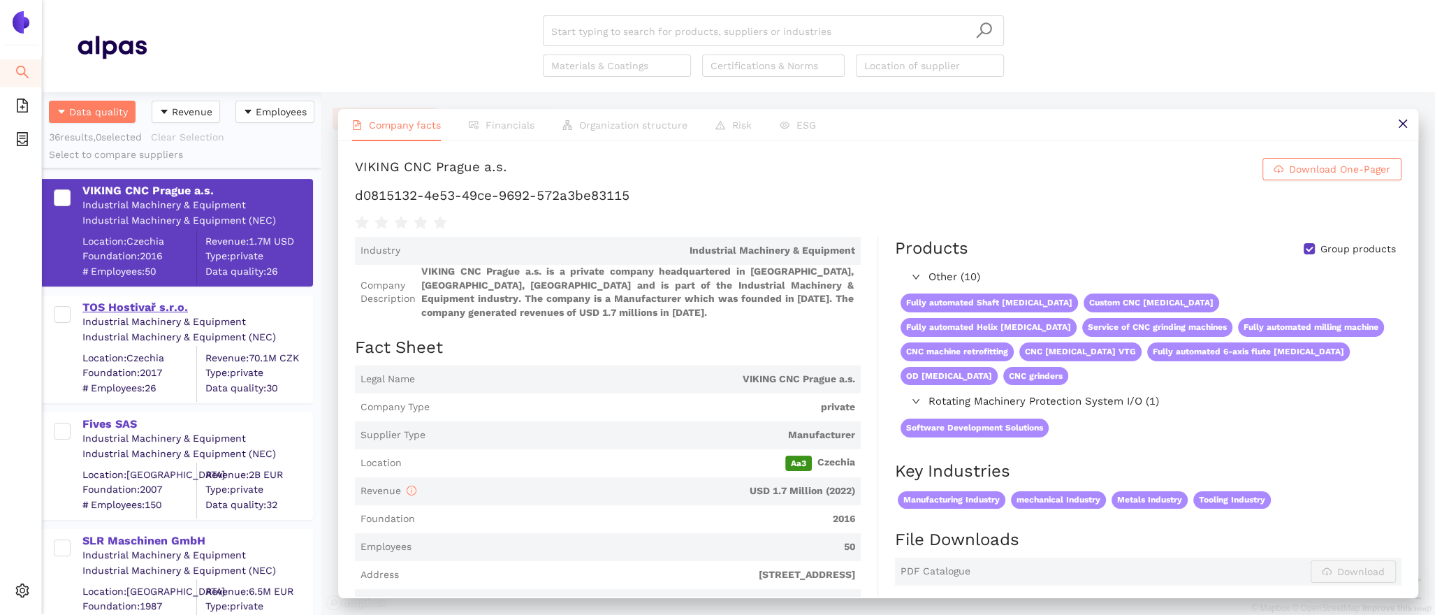
click at [157, 314] on div "TOS Hostivař s.r.o." at bounding box center [196, 307] width 229 height 15
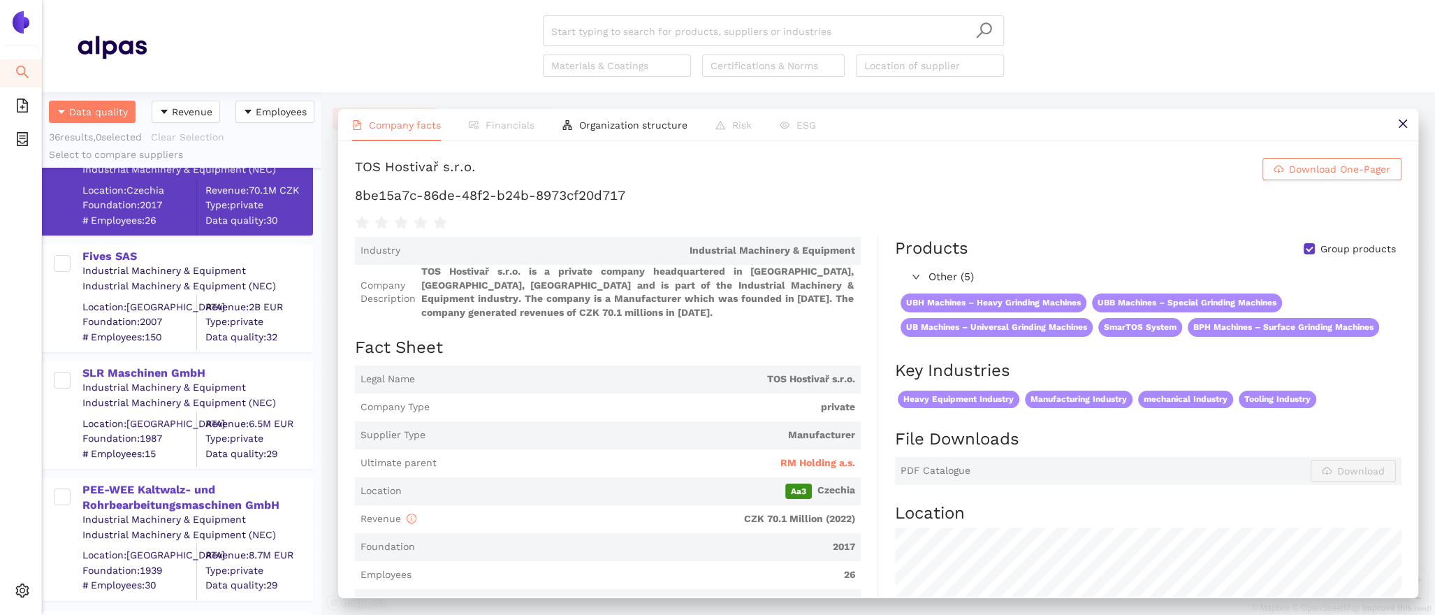
scroll to position [169, 0]
click at [133, 364] on div "SLR Maschinen GmbH" at bounding box center [196, 371] width 229 height 15
